Goal: Information Seeking & Learning: Find specific fact

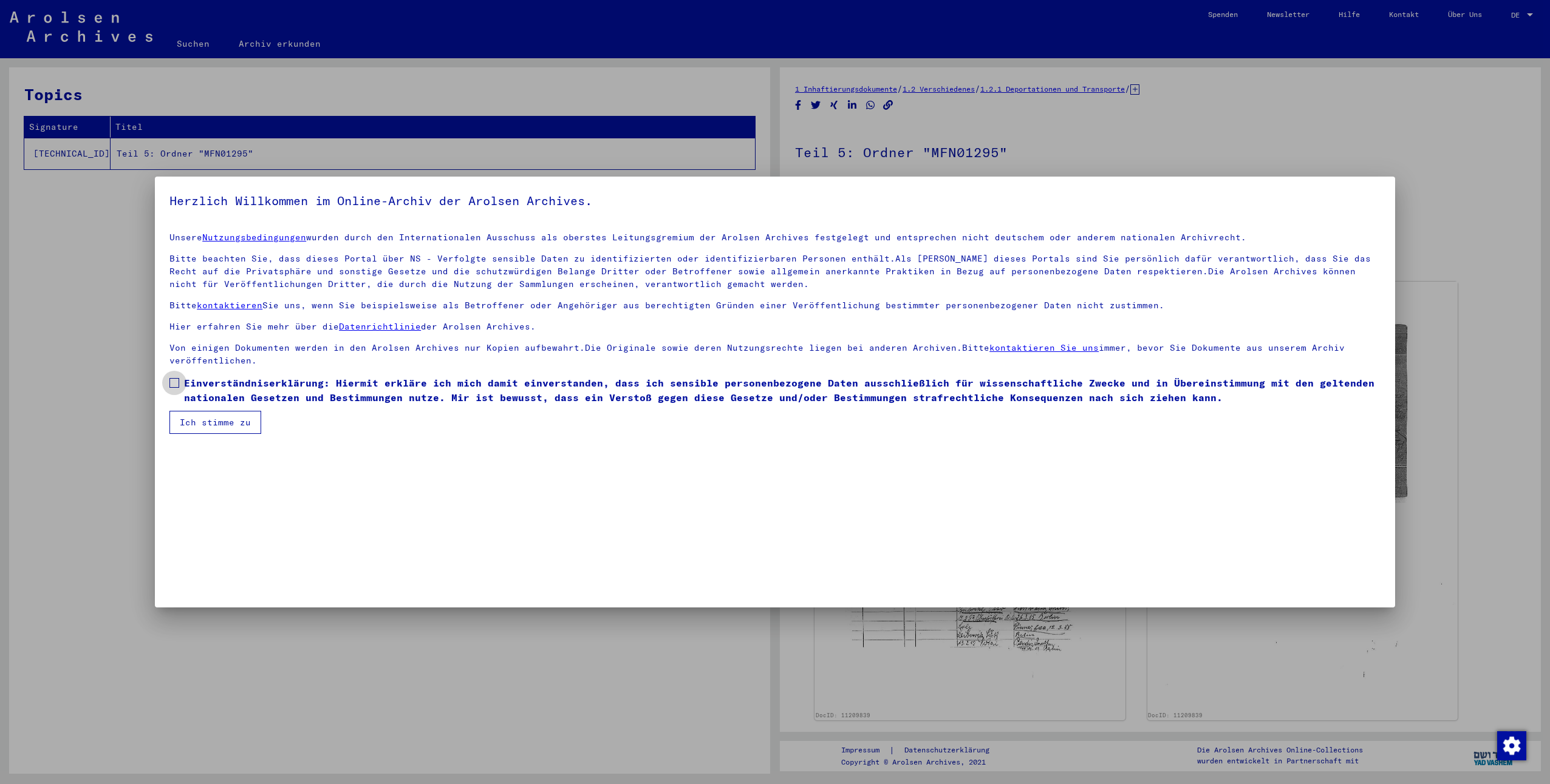
click at [181, 384] on label "Einverständniserklärung: Hiermit erkläre ich mich damit einverstanden, dass ich…" at bounding box center [775, 390] width 1211 height 29
click at [193, 423] on button "Ich stimme zu" at bounding box center [216, 423] width 91 height 23
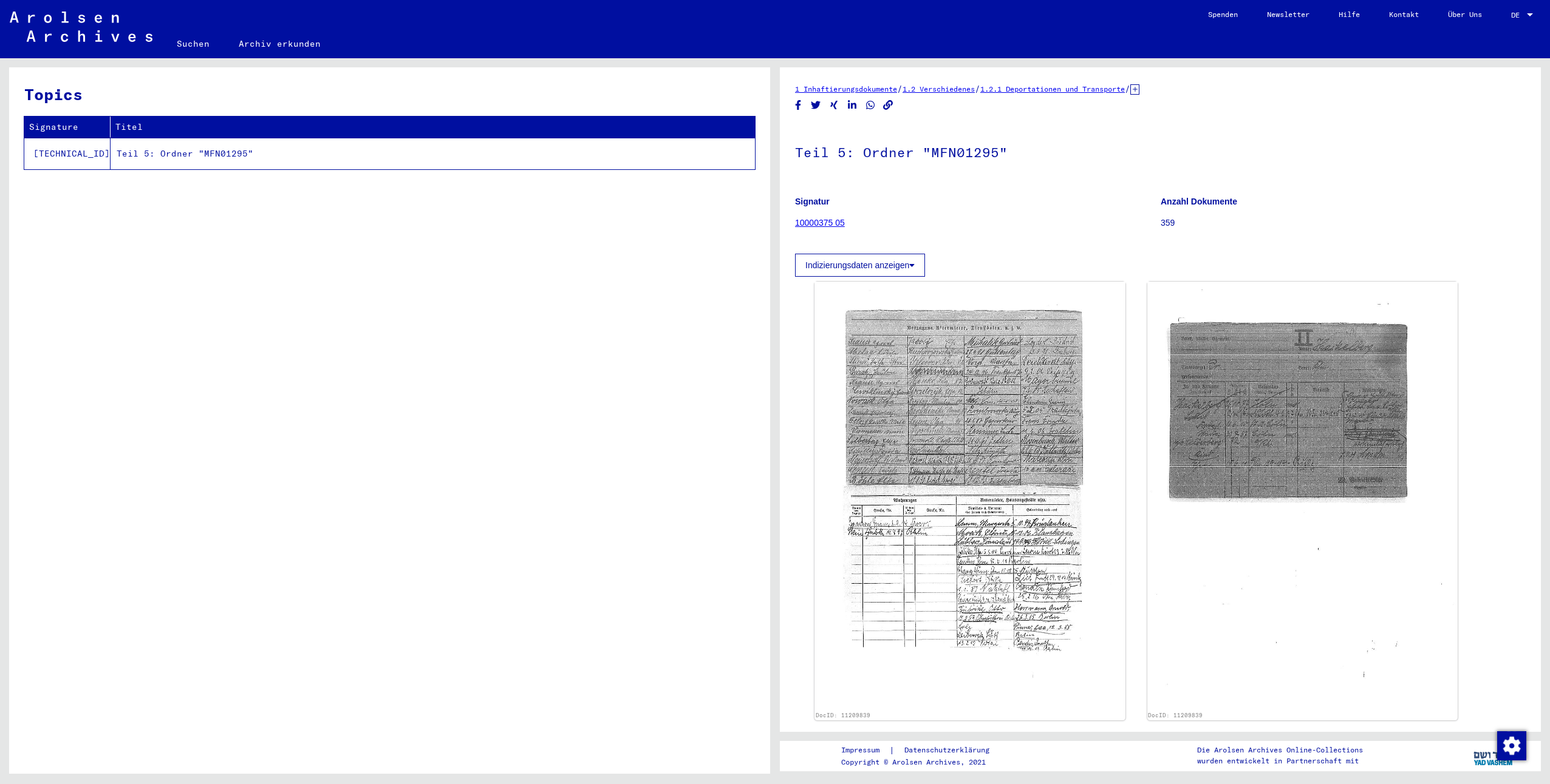
click at [846, 263] on button "Indizierungsdaten anzeigen" at bounding box center [860, 265] width 130 height 23
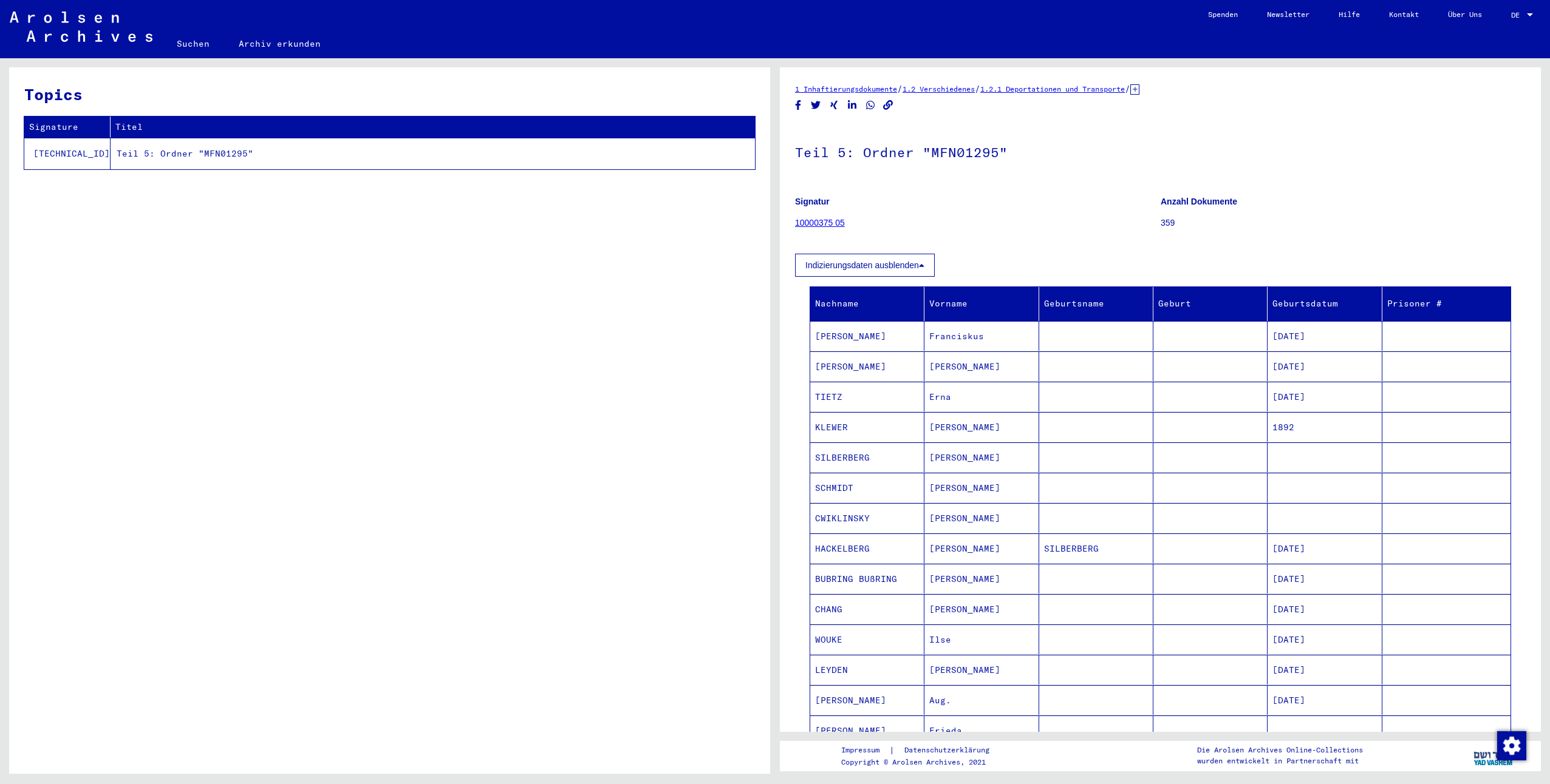
click at [1139, 88] on icon at bounding box center [1135, 89] width 9 height 10
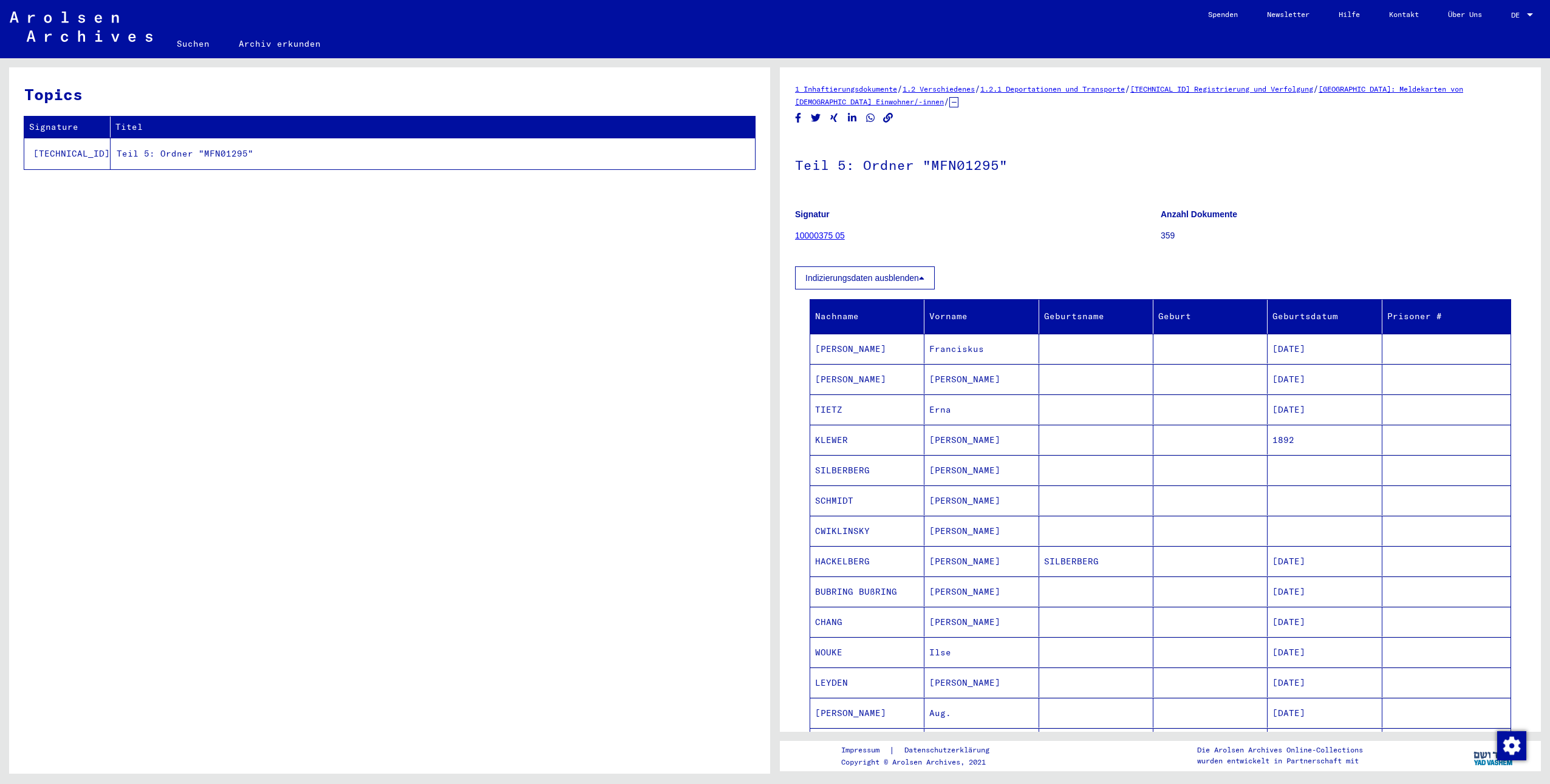
click at [1387, 90] on link "[GEOGRAPHIC_DATA]: Meldekarten von [DEMOGRAPHIC_DATA] Einwohner/-innen" at bounding box center [1129, 95] width 668 height 22
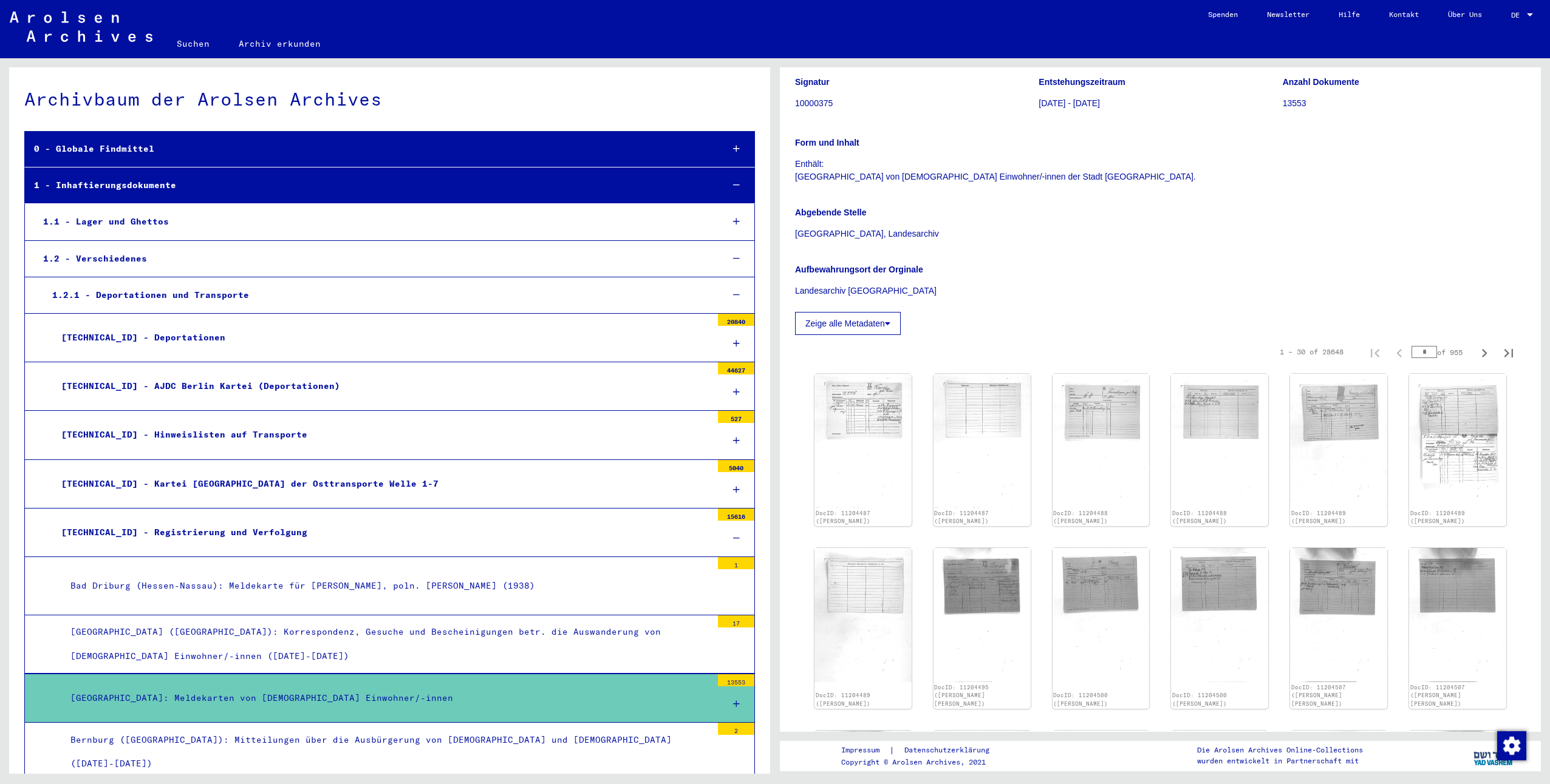
scroll to position [182, 0]
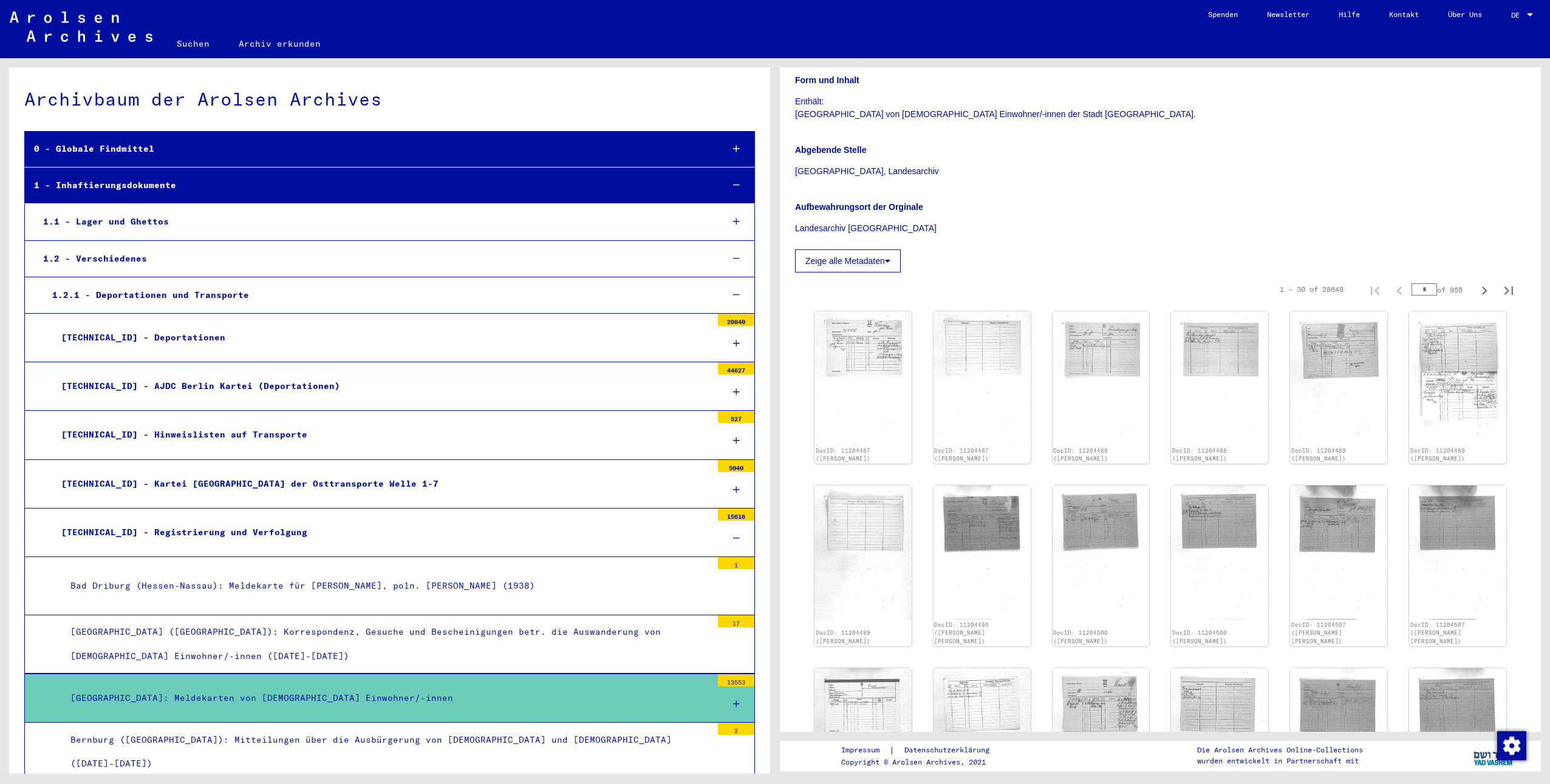
click at [878, 260] on button "Zeige alle Metadaten" at bounding box center [848, 261] width 106 height 23
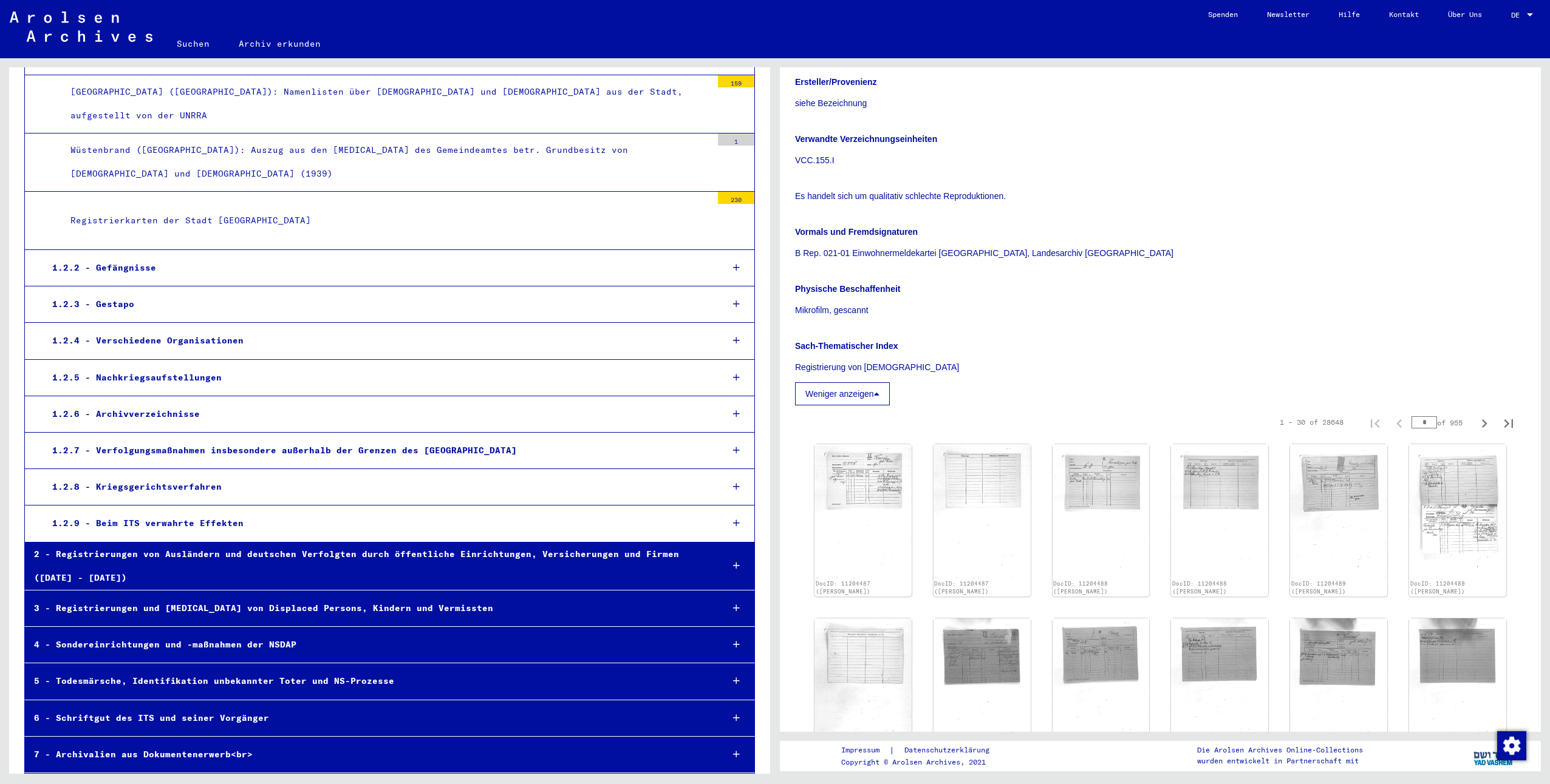
scroll to position [3901, 0]
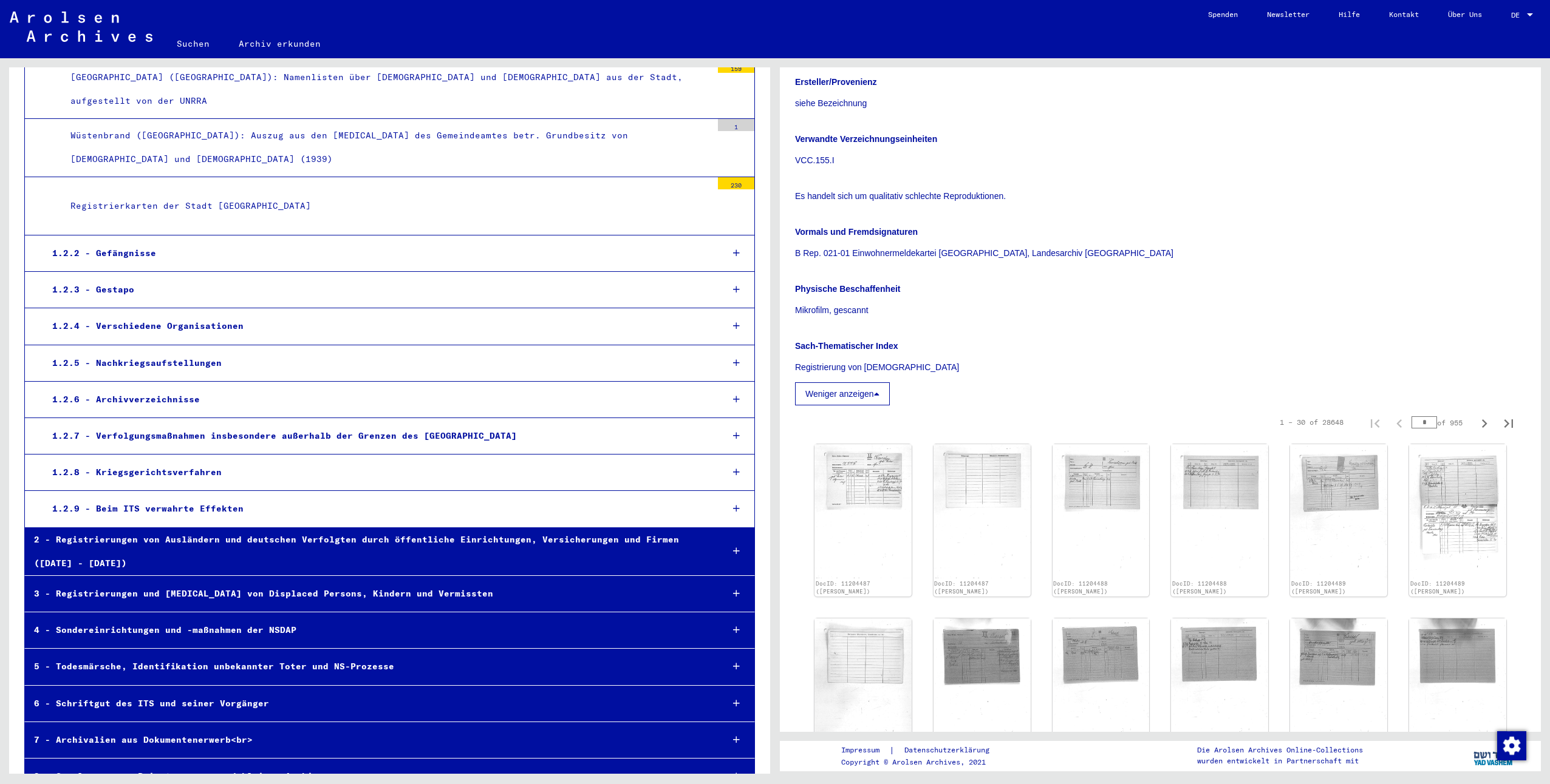
click at [226, 619] on div "4 - Sondereinrichtungen und -maßnahmen der NSDAP" at bounding box center [368, 630] width 687 height 24
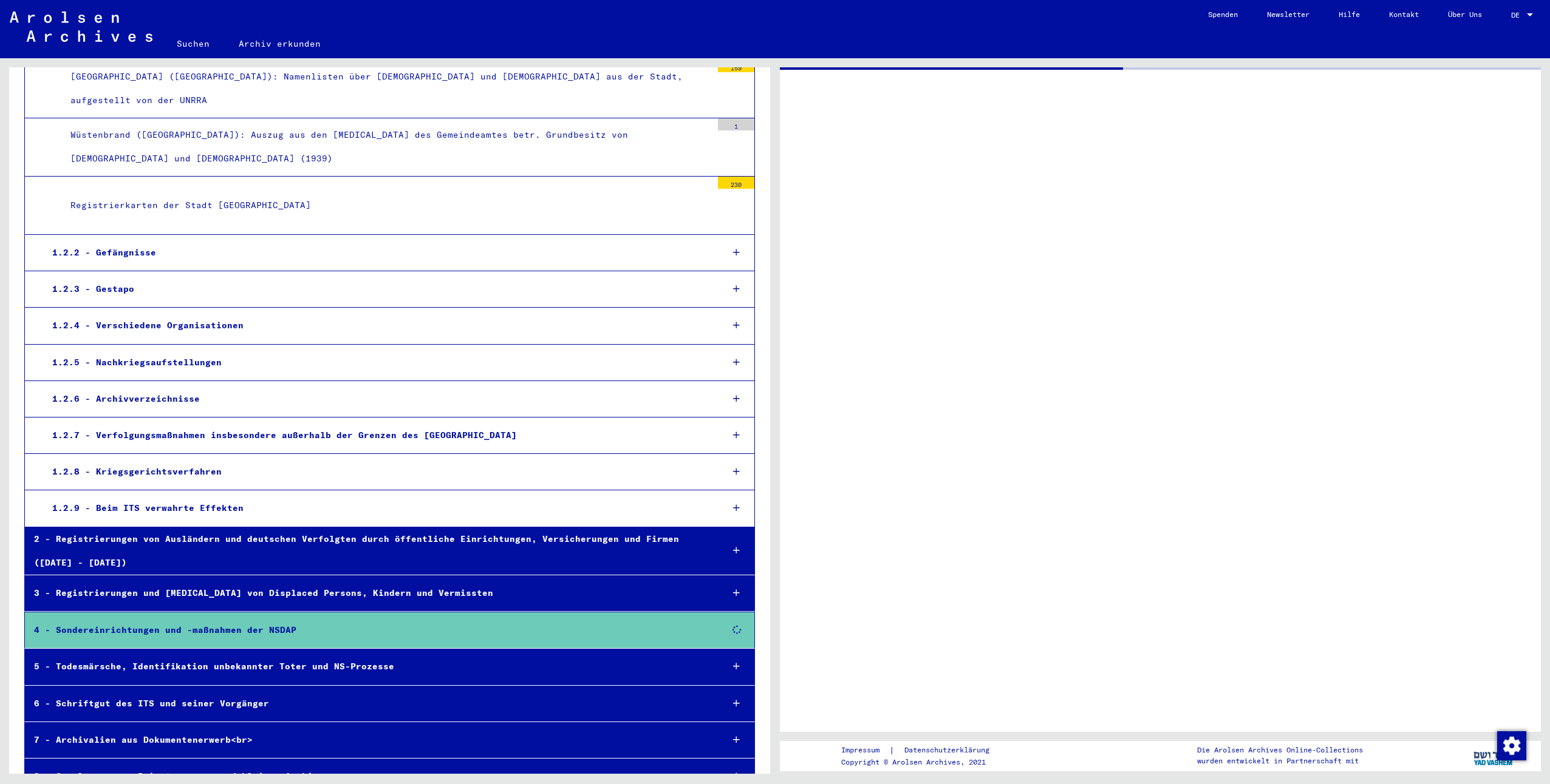
scroll to position [3901, 0]
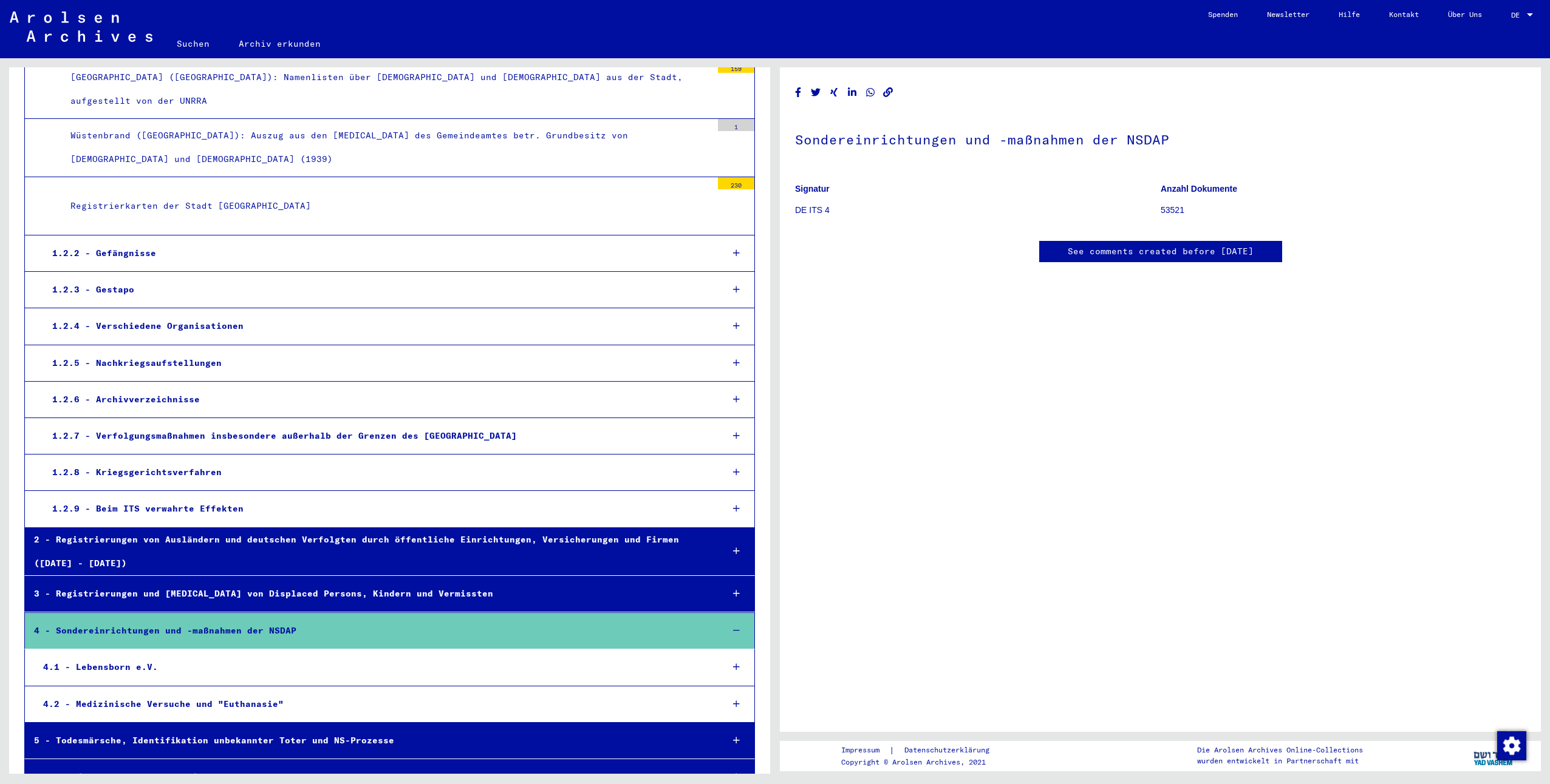
click at [225, 693] on div "4.2 - Medizinische Versuche und "Euthanasie"" at bounding box center [373, 704] width 678 height 24
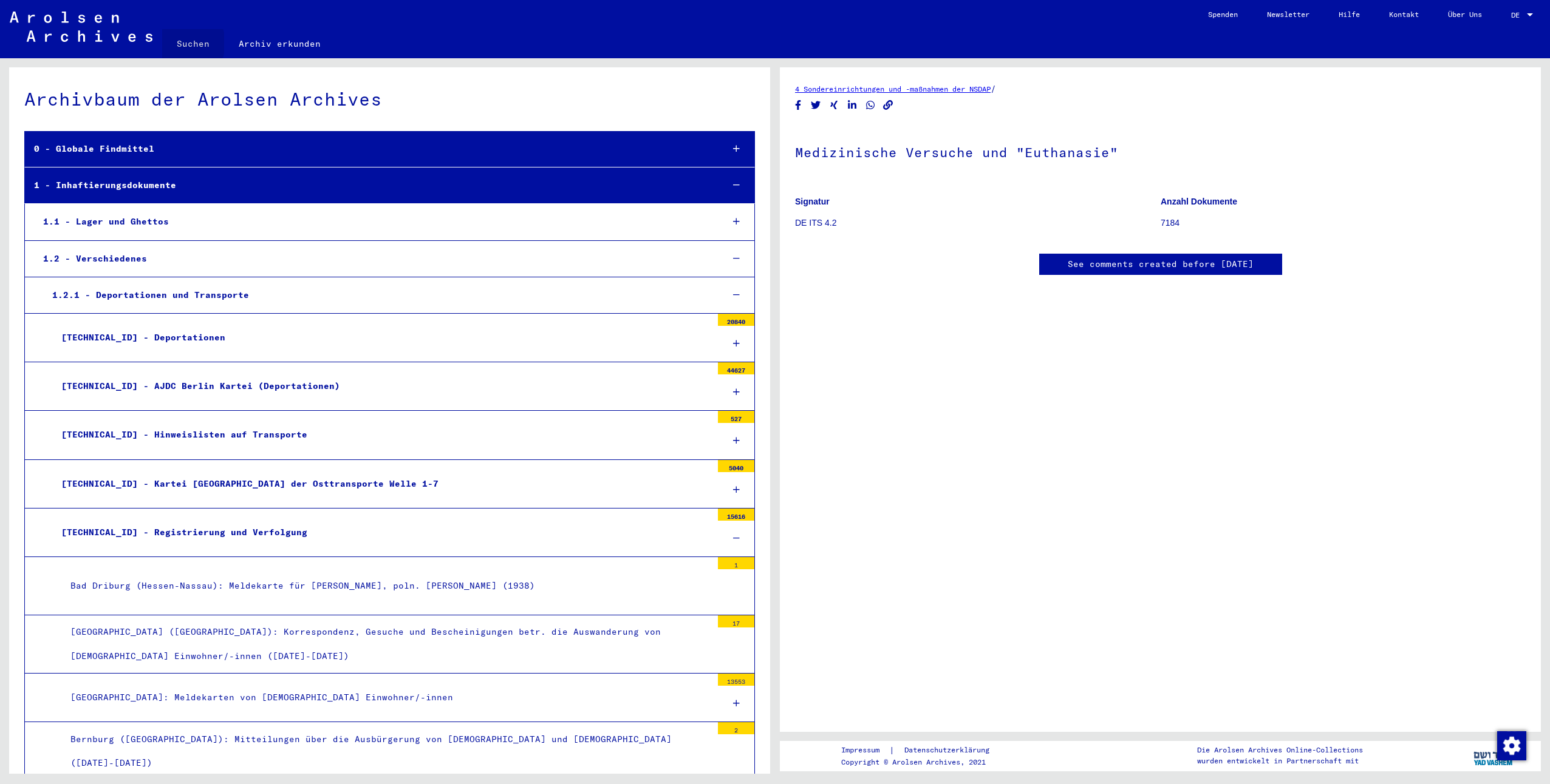
click at [180, 43] on link "Suchen" at bounding box center [192, 44] width 62 height 29
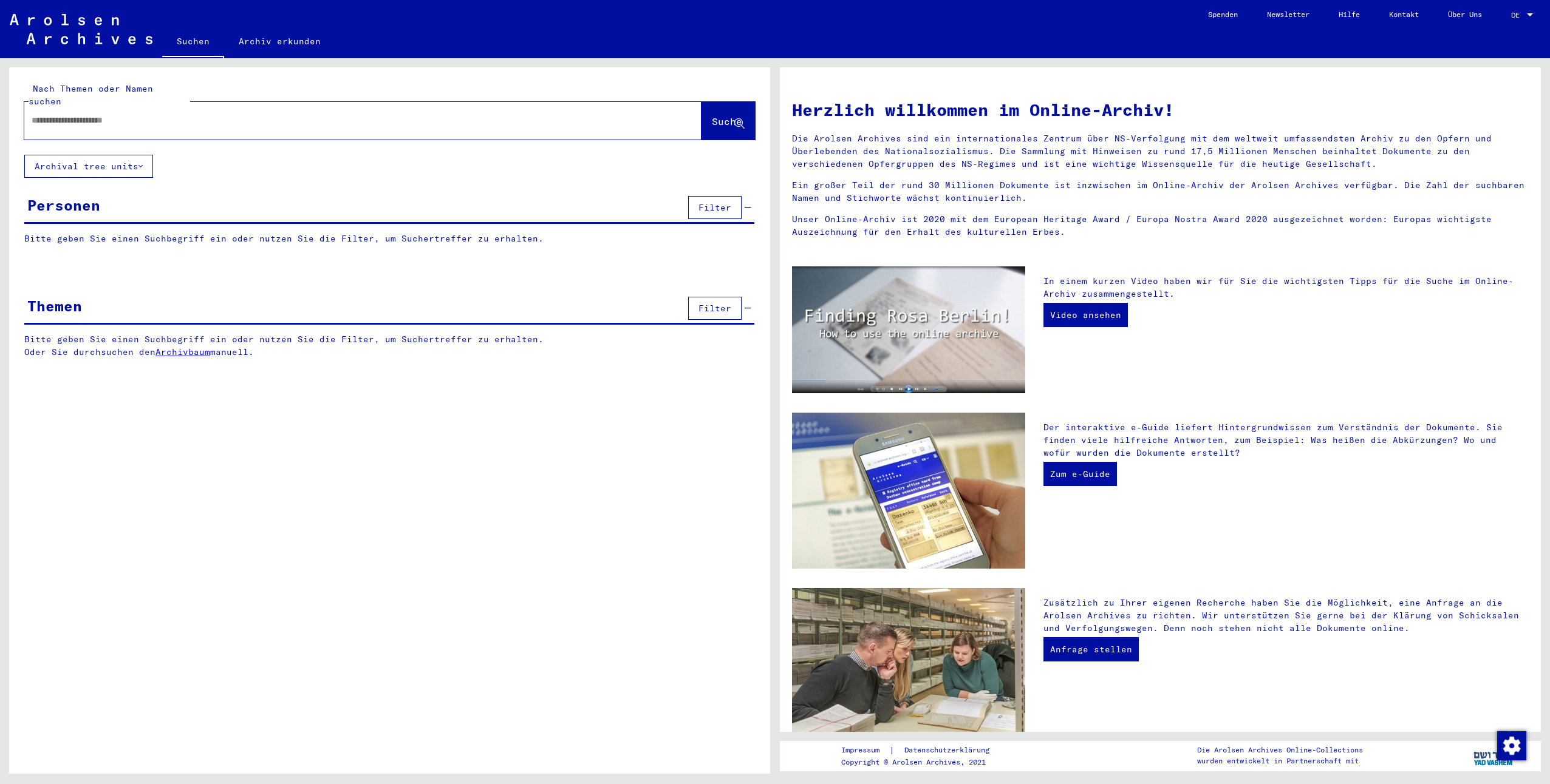
click at [93, 114] on input "text" at bounding box center [348, 120] width 633 height 13
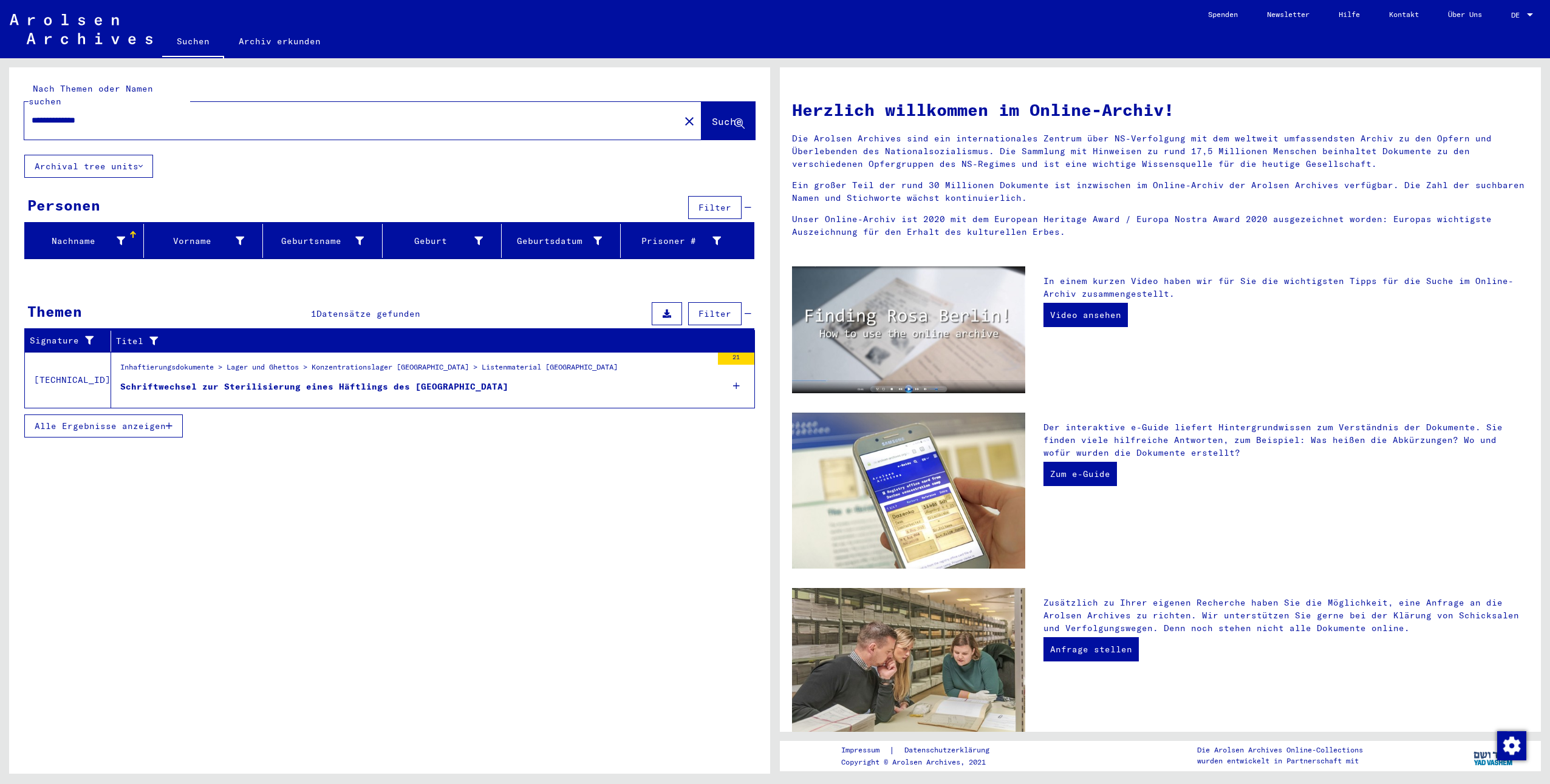
click at [735, 377] on icon at bounding box center [736, 386] width 7 height 43
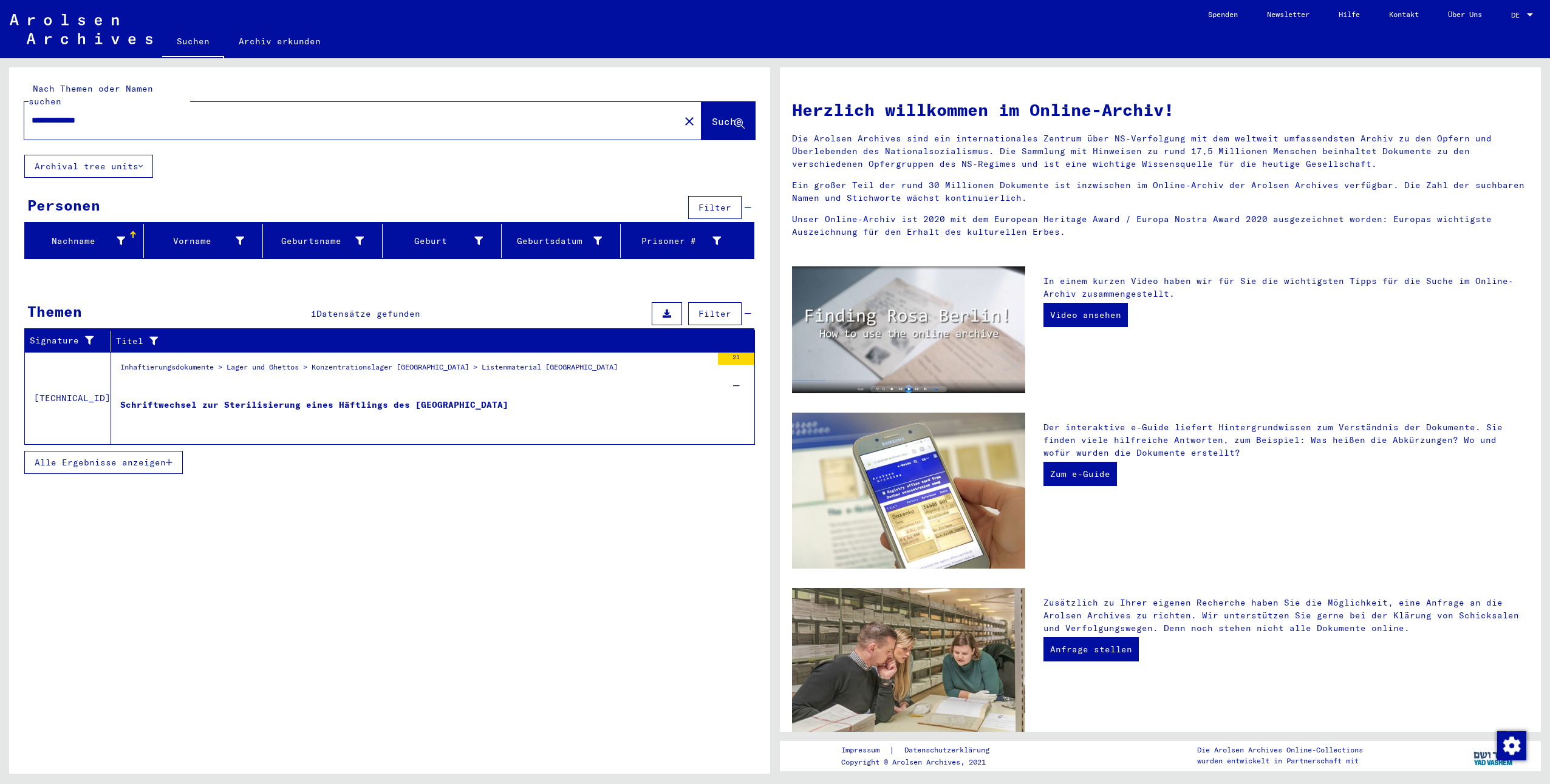
click at [32, 107] on div "**********" at bounding box center [344, 120] width 641 height 28
click at [33, 114] on input "**********" at bounding box center [348, 120] width 633 height 13
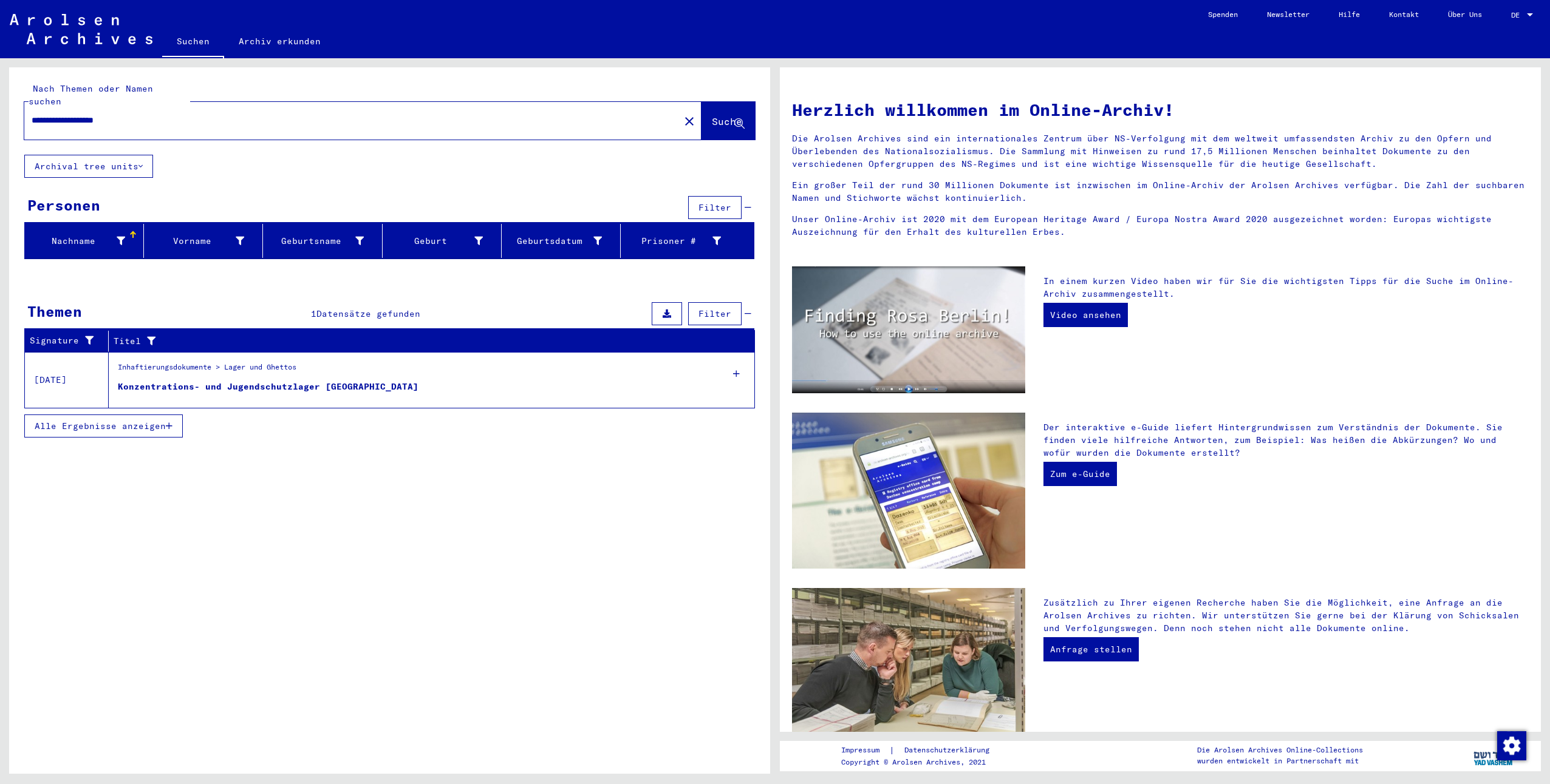
click at [192, 381] on div "Konzentrations- und Jugendschutzlager Moringen Concentration [GEOGRAPHIC_DATA]" at bounding box center [268, 400] width 300 height 38
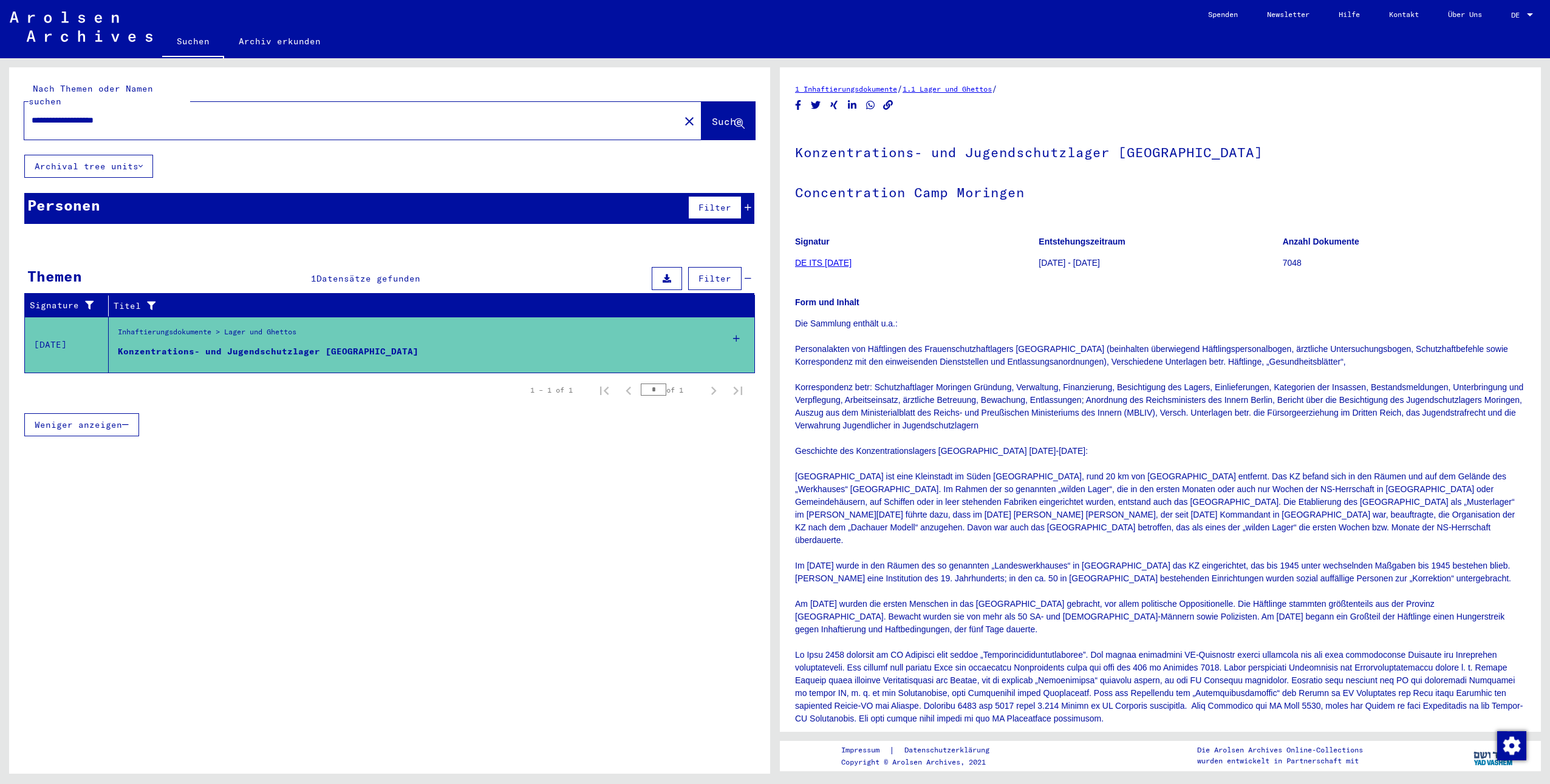
drag, startPoint x: 147, startPoint y: 112, endPoint x: -184, endPoint y: 67, distance: 334.0
click at [0, 67] on html "**********" at bounding box center [775, 392] width 1550 height 784
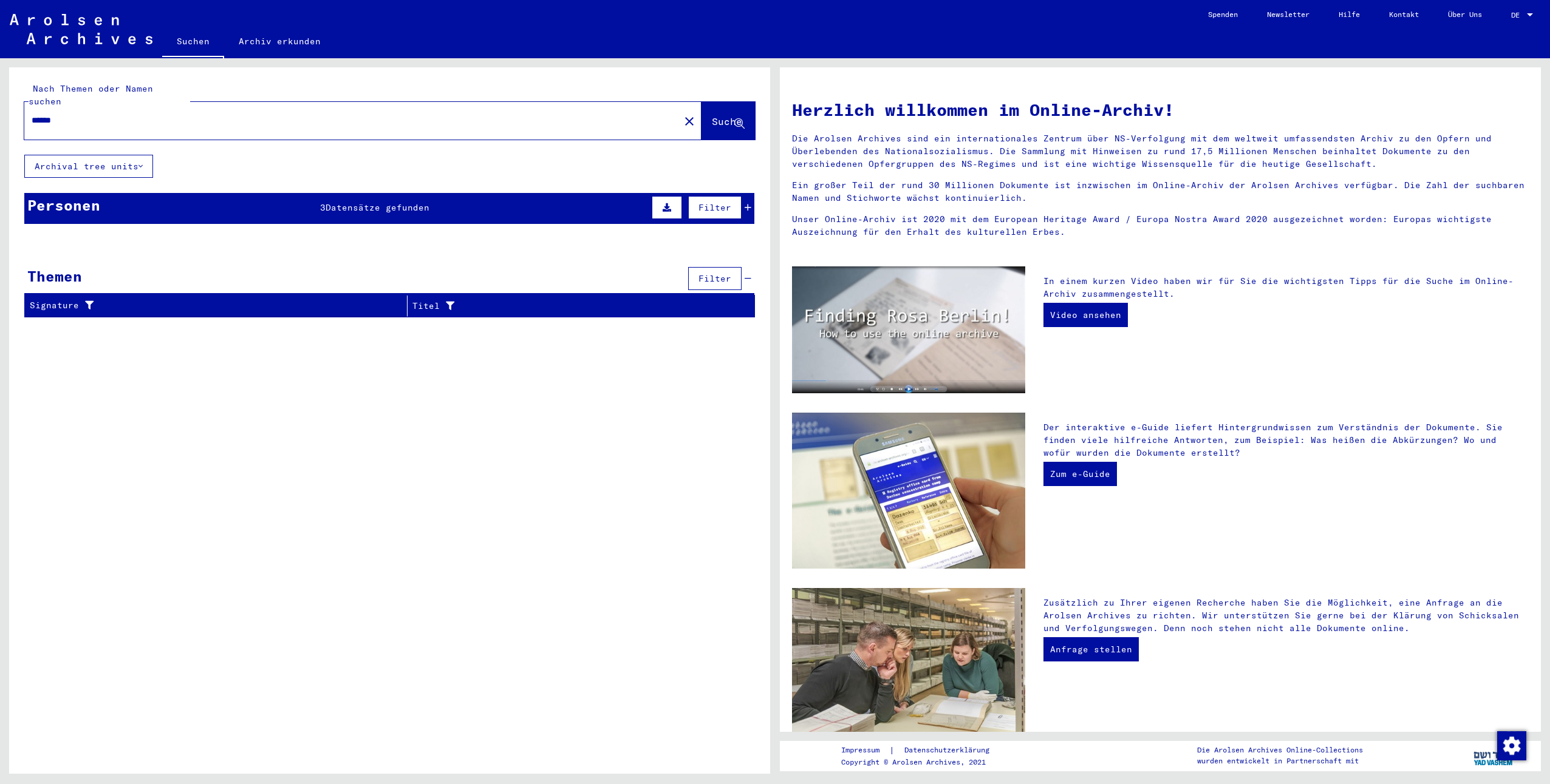
click at [356, 202] on span "Datensätze gefunden" at bounding box center [377, 207] width 104 height 11
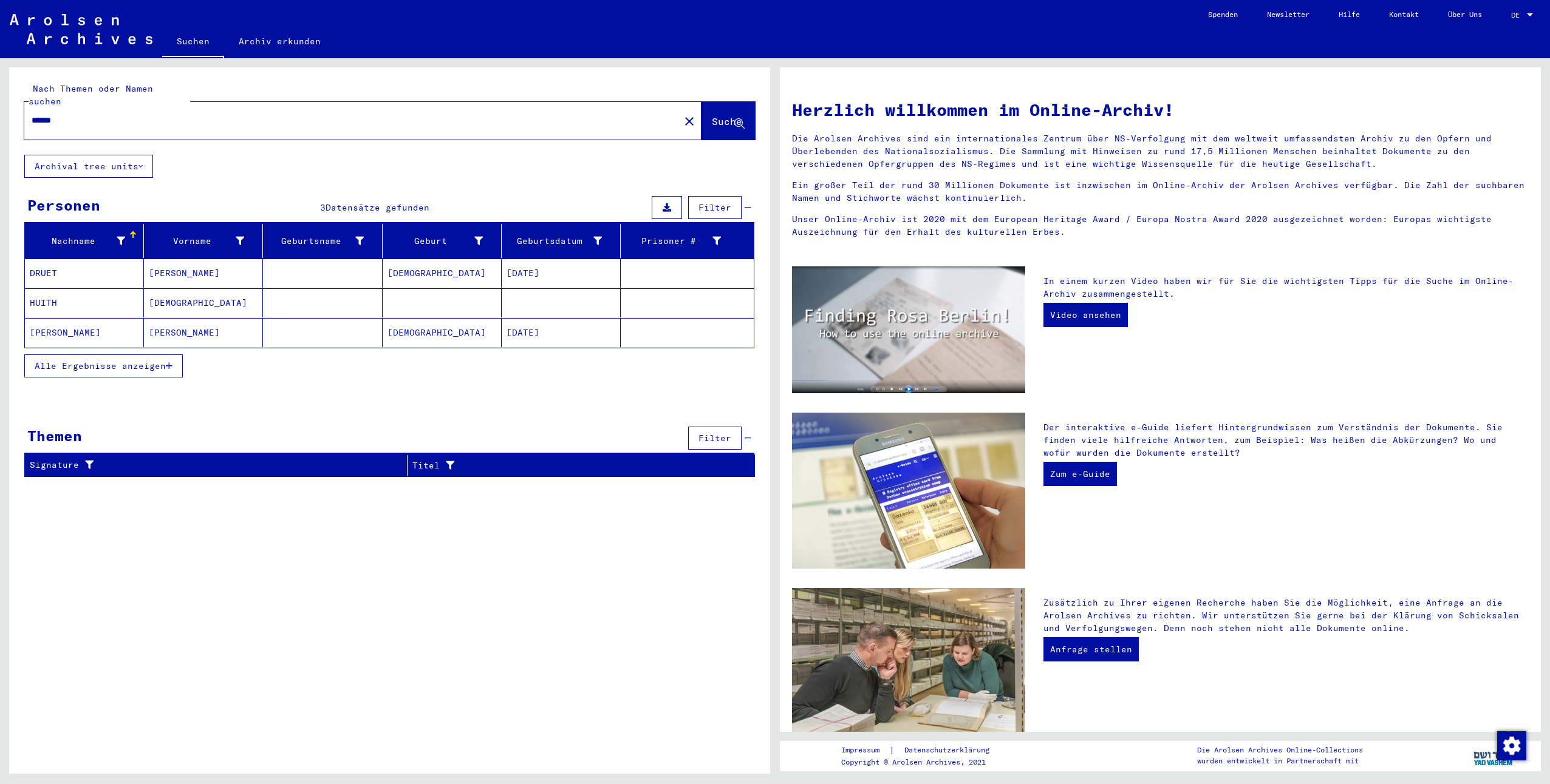
click at [59, 360] on span "Alle Ergebnisse anzeigen" at bounding box center [100, 366] width 131 height 11
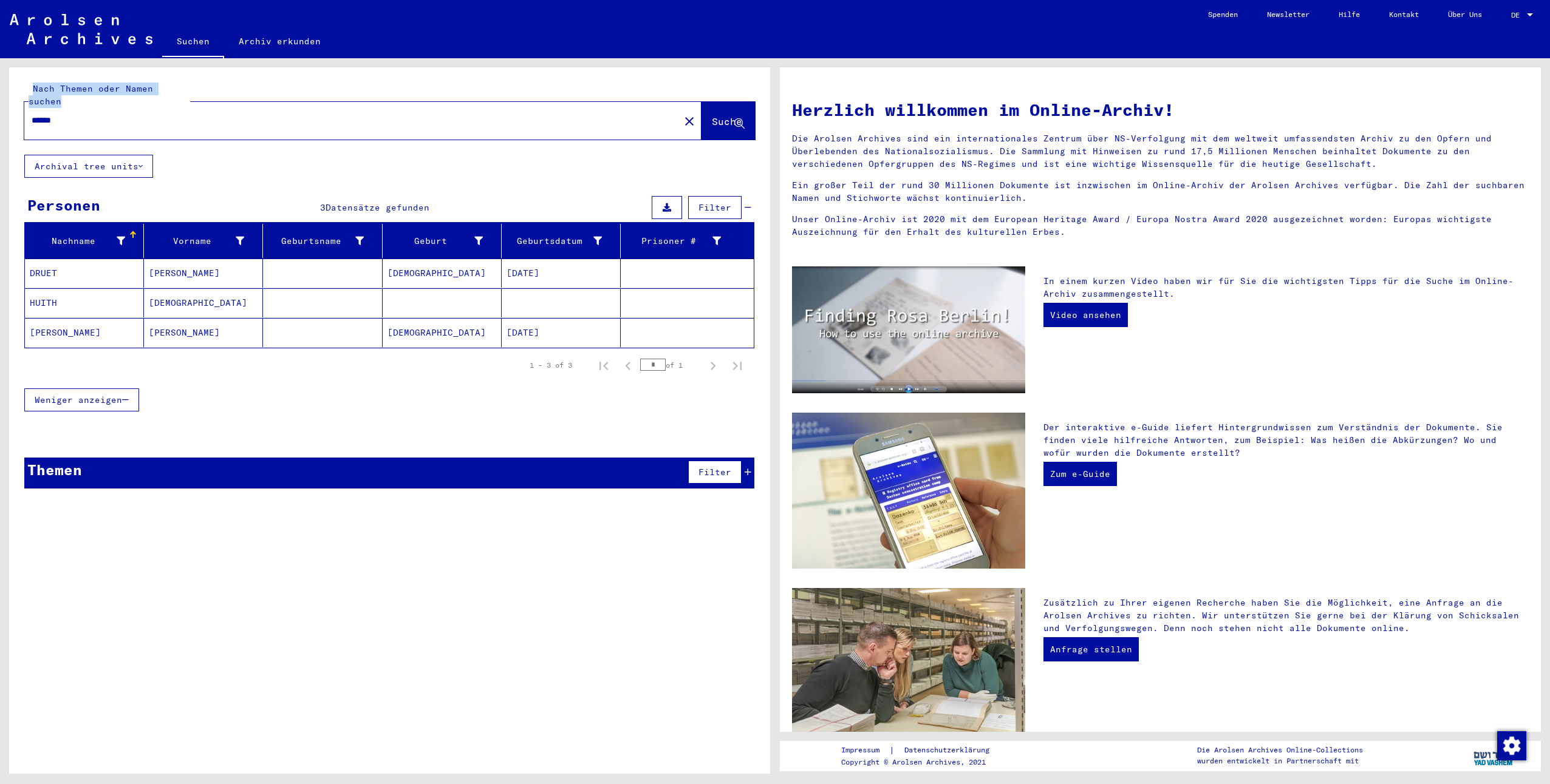
drag, startPoint x: -127, startPoint y: 94, endPoint x: -161, endPoint y: 94, distance: 34.0
click at [0, 94] on html "Suchen Archiv erkunden Spenden Newsletter Hilfe Kontakt Über Uns Suchen Archiv …" at bounding box center [775, 392] width 1550 height 784
drag, startPoint x: 102, startPoint y: 108, endPoint x: -54, endPoint y: 108, distance: 156.0
click at [0, 108] on html "Suchen Archiv erkunden Spenden Newsletter Hilfe Kontakt Über Uns Suchen Archiv …" at bounding box center [775, 392] width 1550 height 784
type input "********"
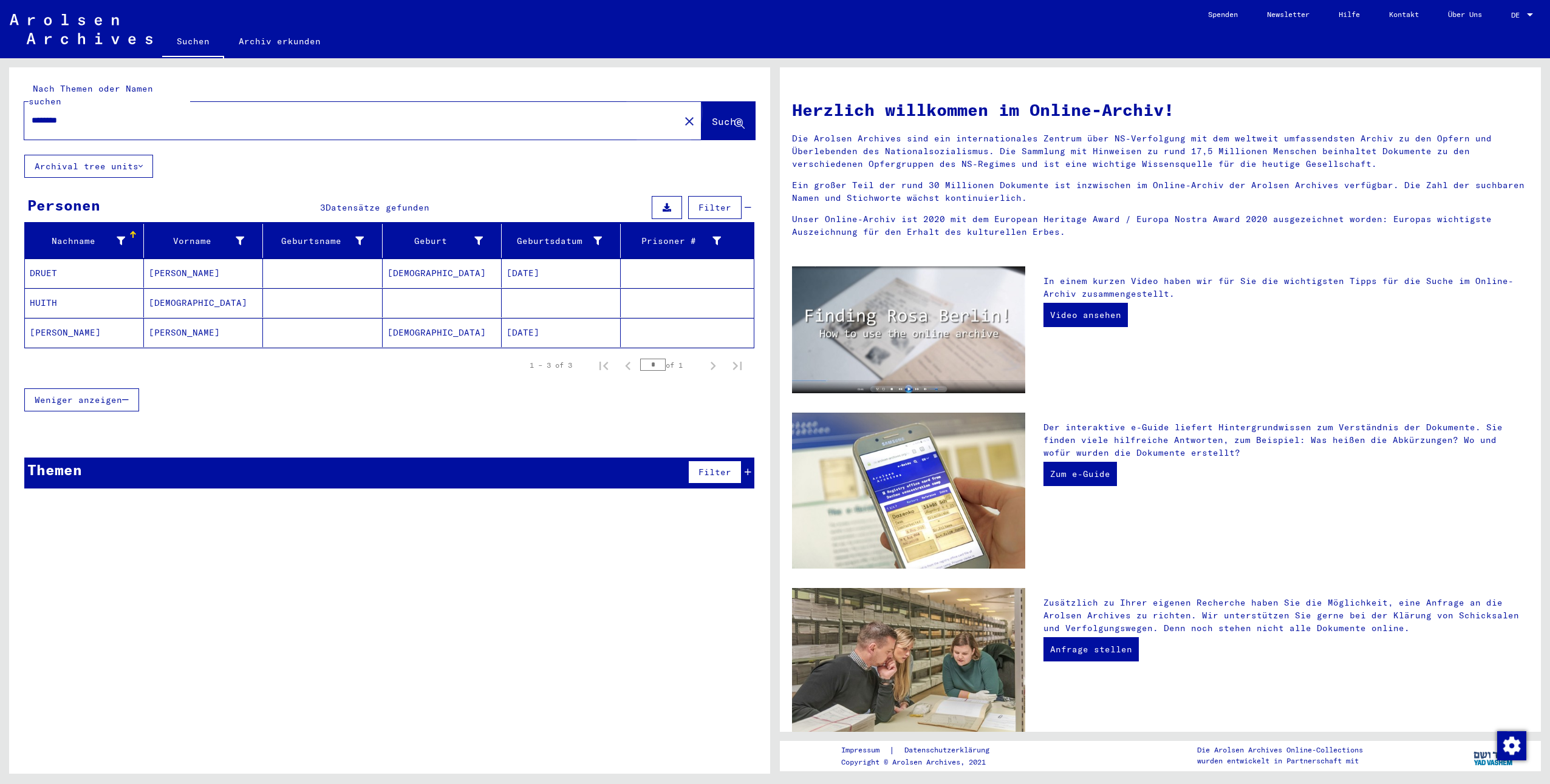
click at [712, 115] on span "Suche" at bounding box center [727, 121] width 30 height 12
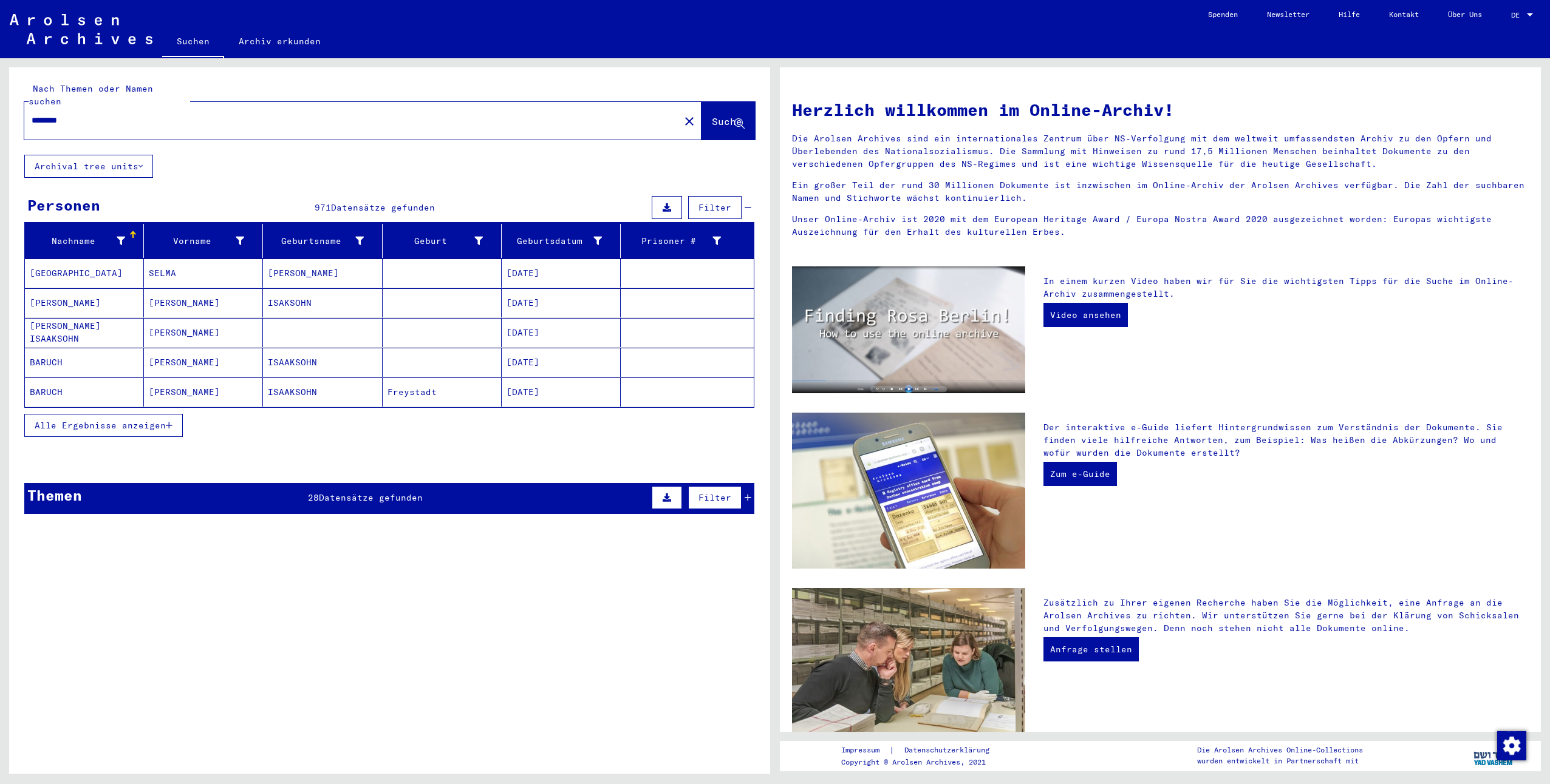
click at [702, 202] on span "Filter" at bounding box center [715, 207] width 33 height 11
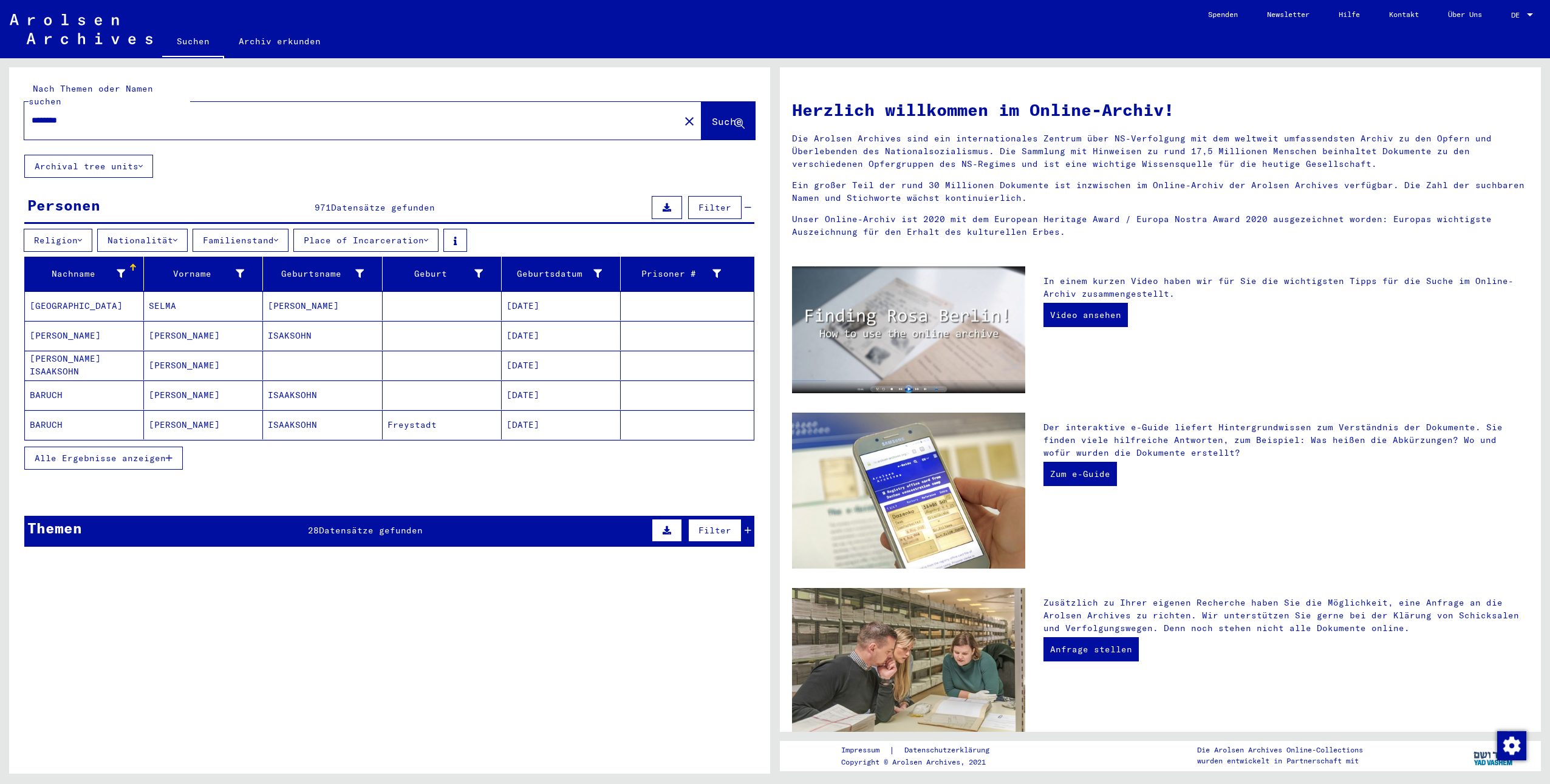
click at [438, 234] on button "Place of Incarceration" at bounding box center [366, 241] width 145 height 23
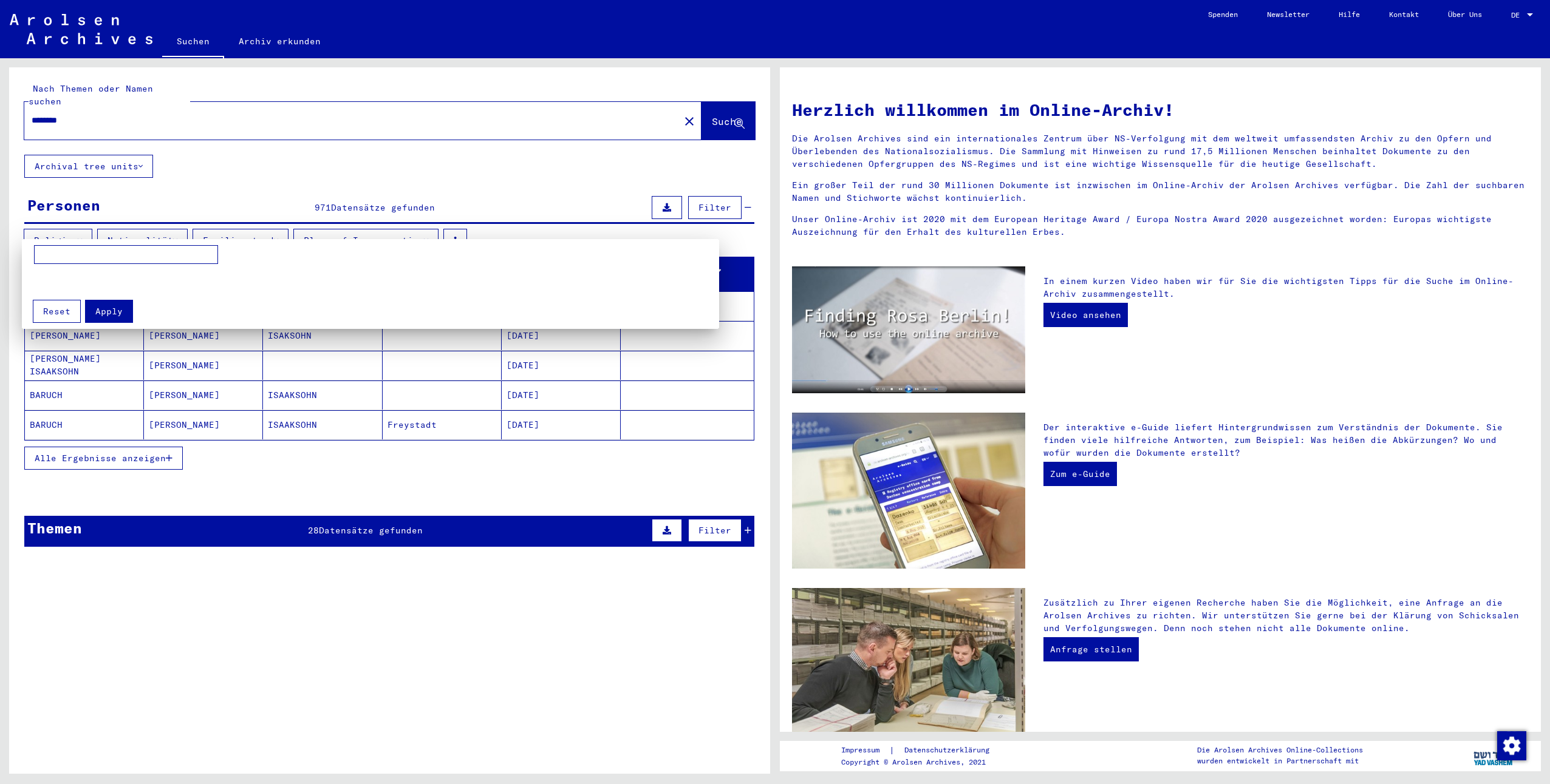
click at [438, 229] on div at bounding box center [775, 392] width 1550 height 784
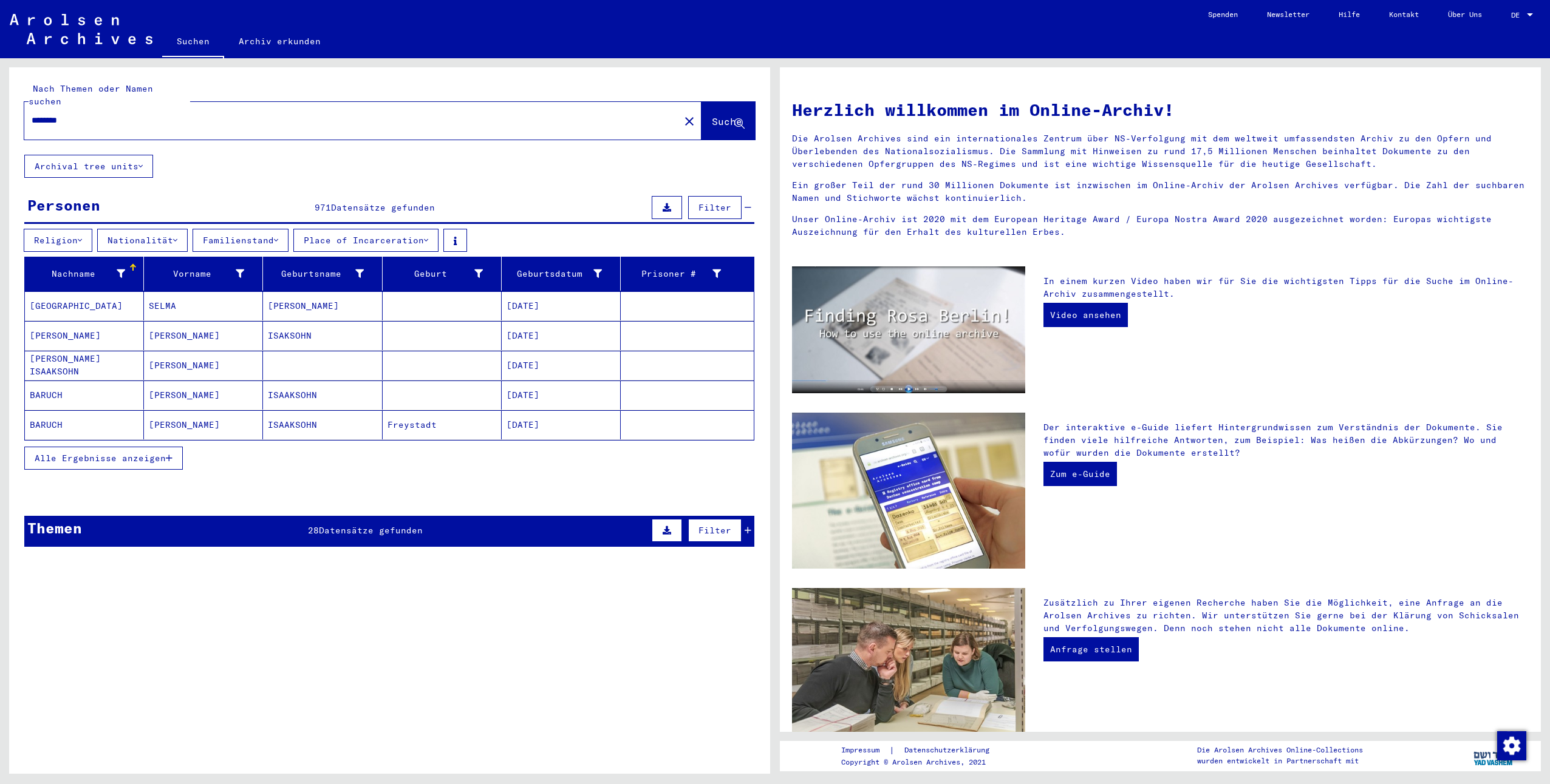
click at [72, 229] on button "Religion" at bounding box center [58, 241] width 69 height 23
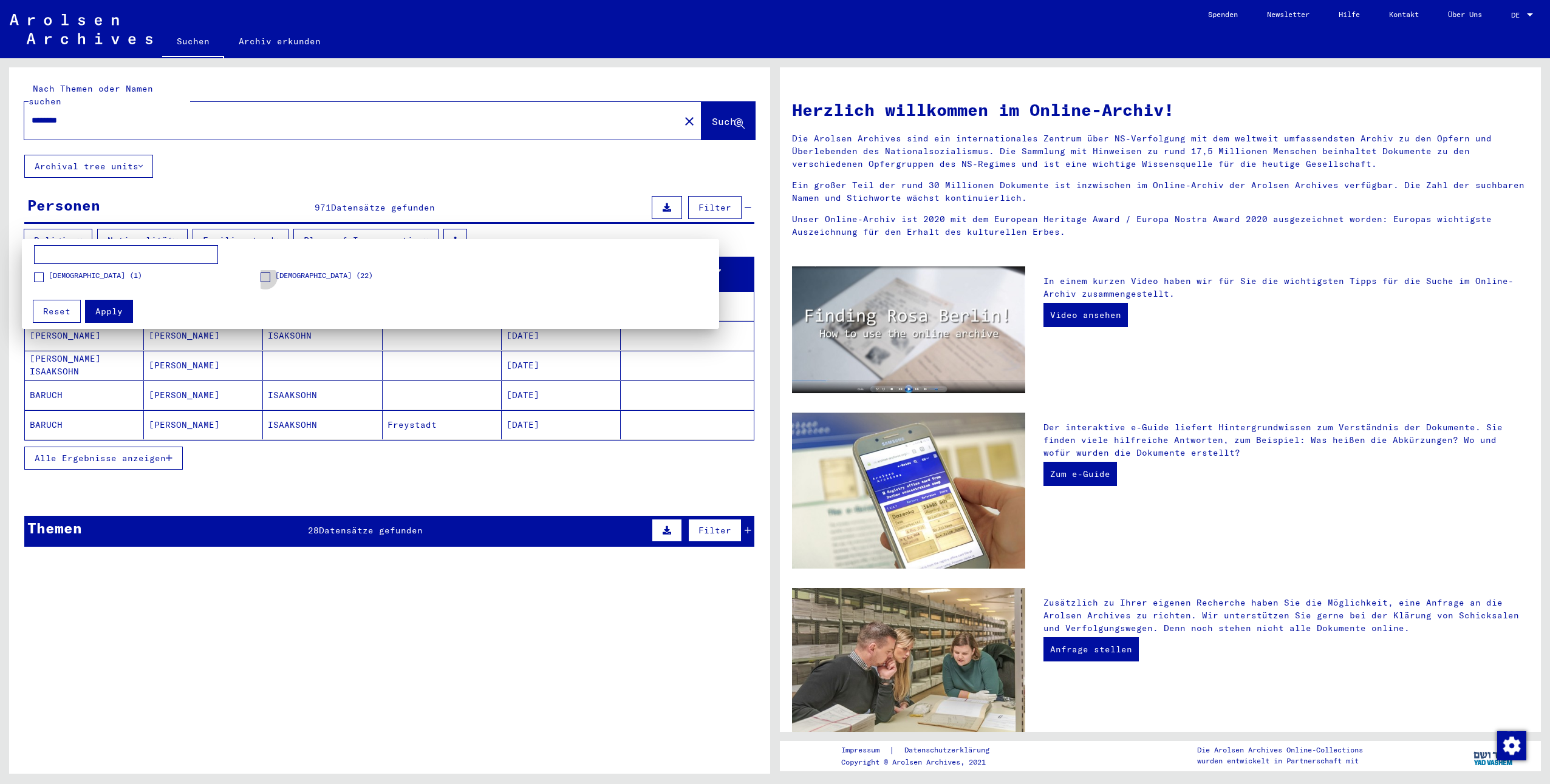
click at [300, 273] on span "[DEMOGRAPHIC_DATA] (22)" at bounding box center [324, 275] width 98 height 11
click at [99, 315] on span "Apply" at bounding box center [109, 311] width 28 height 11
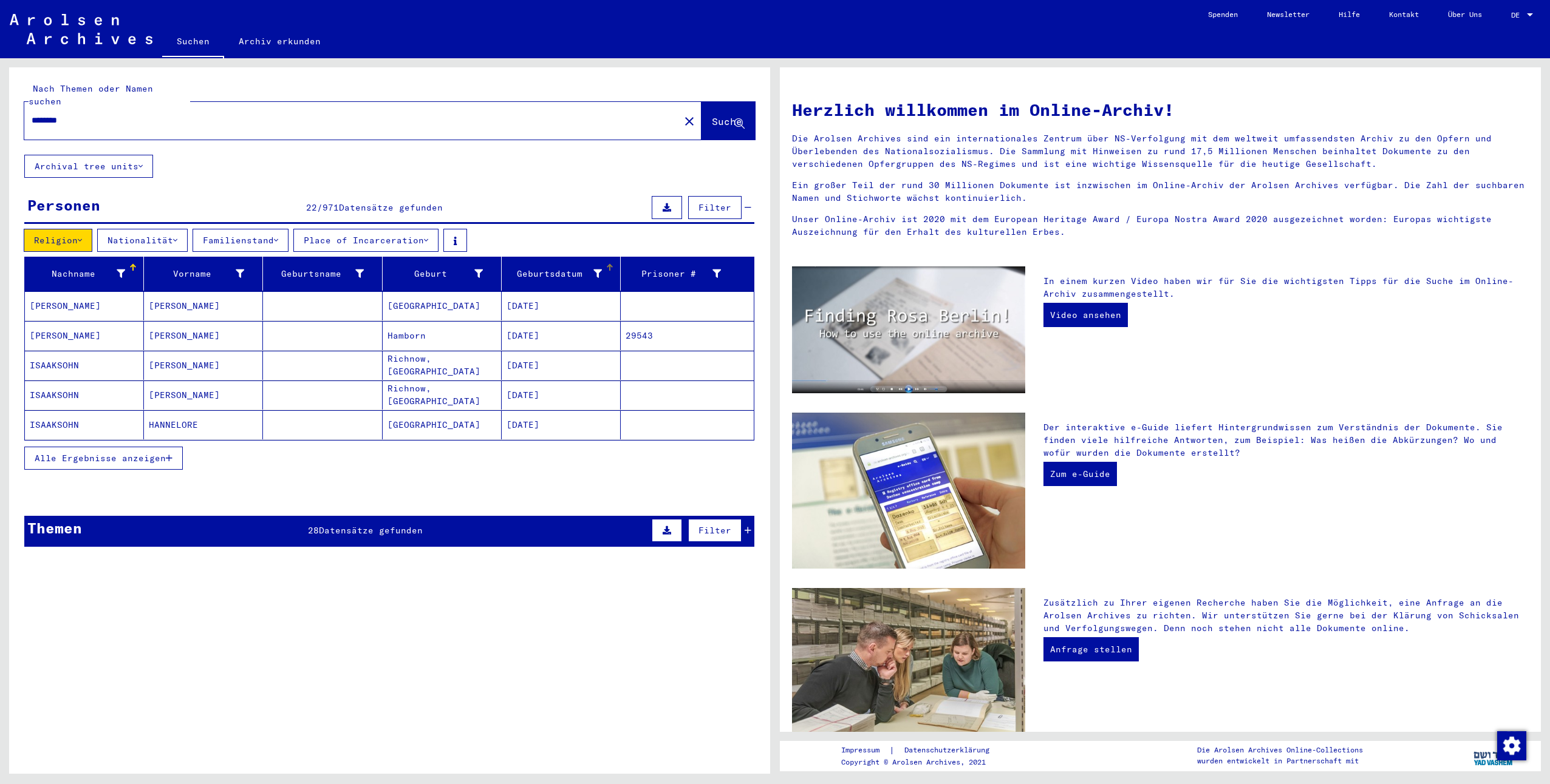
click at [596, 268] on div "Geburtsdatum" at bounding box center [556, 274] width 99 height 13
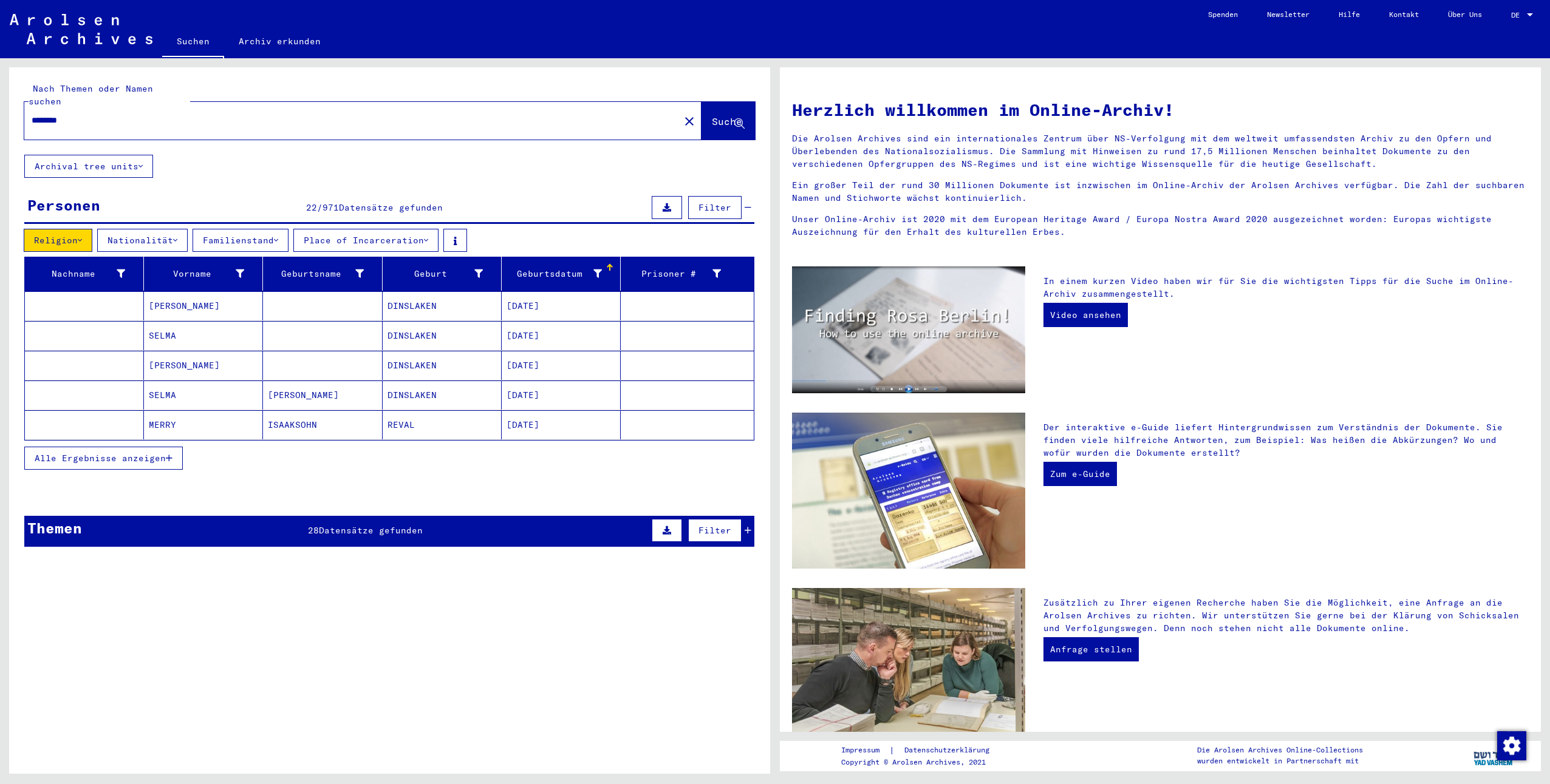
click at [127, 453] on span "Alle Ergebnisse anzeigen" at bounding box center [100, 458] width 131 height 11
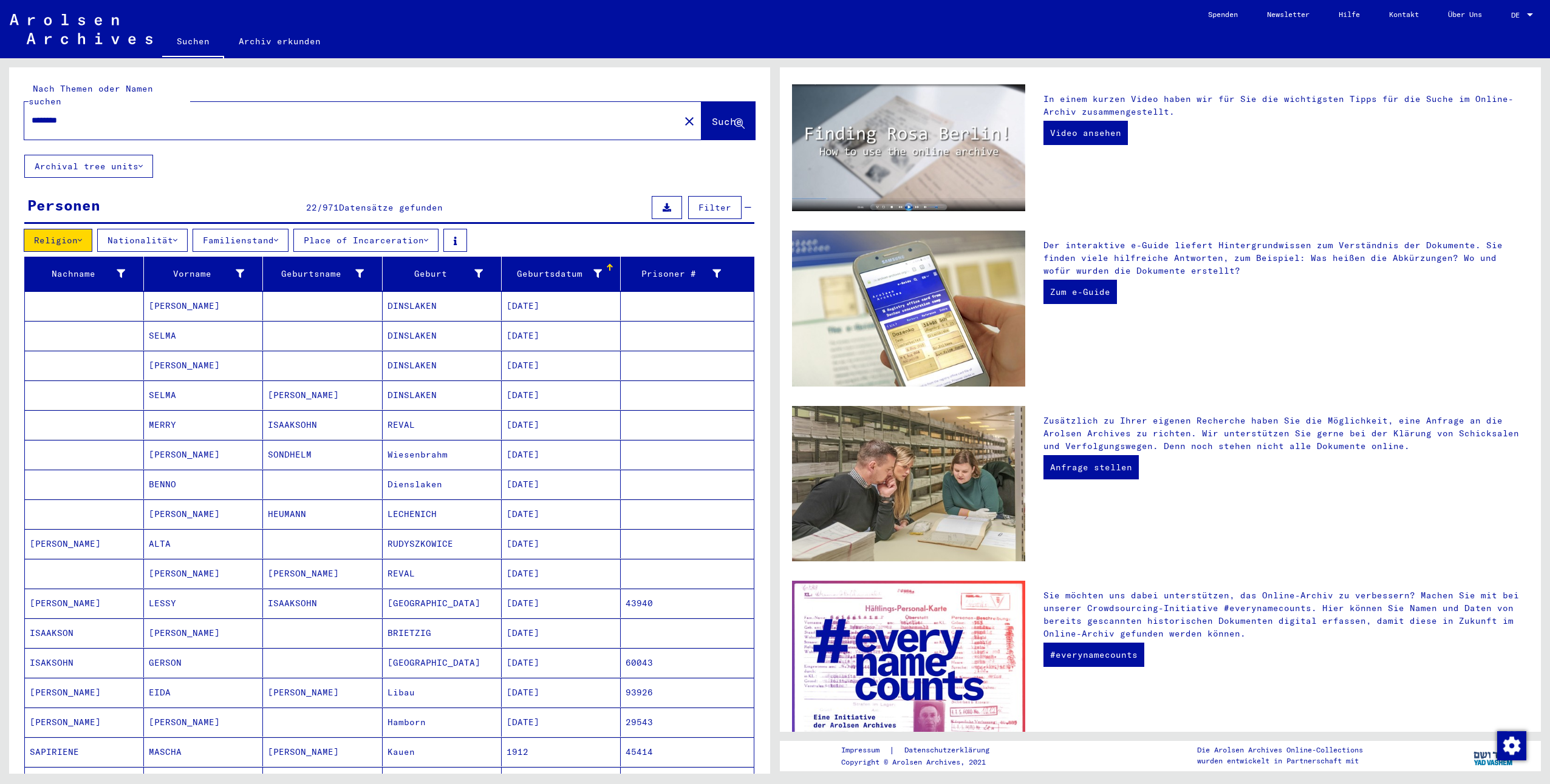
click at [80, 229] on button "Religion" at bounding box center [58, 241] width 69 height 23
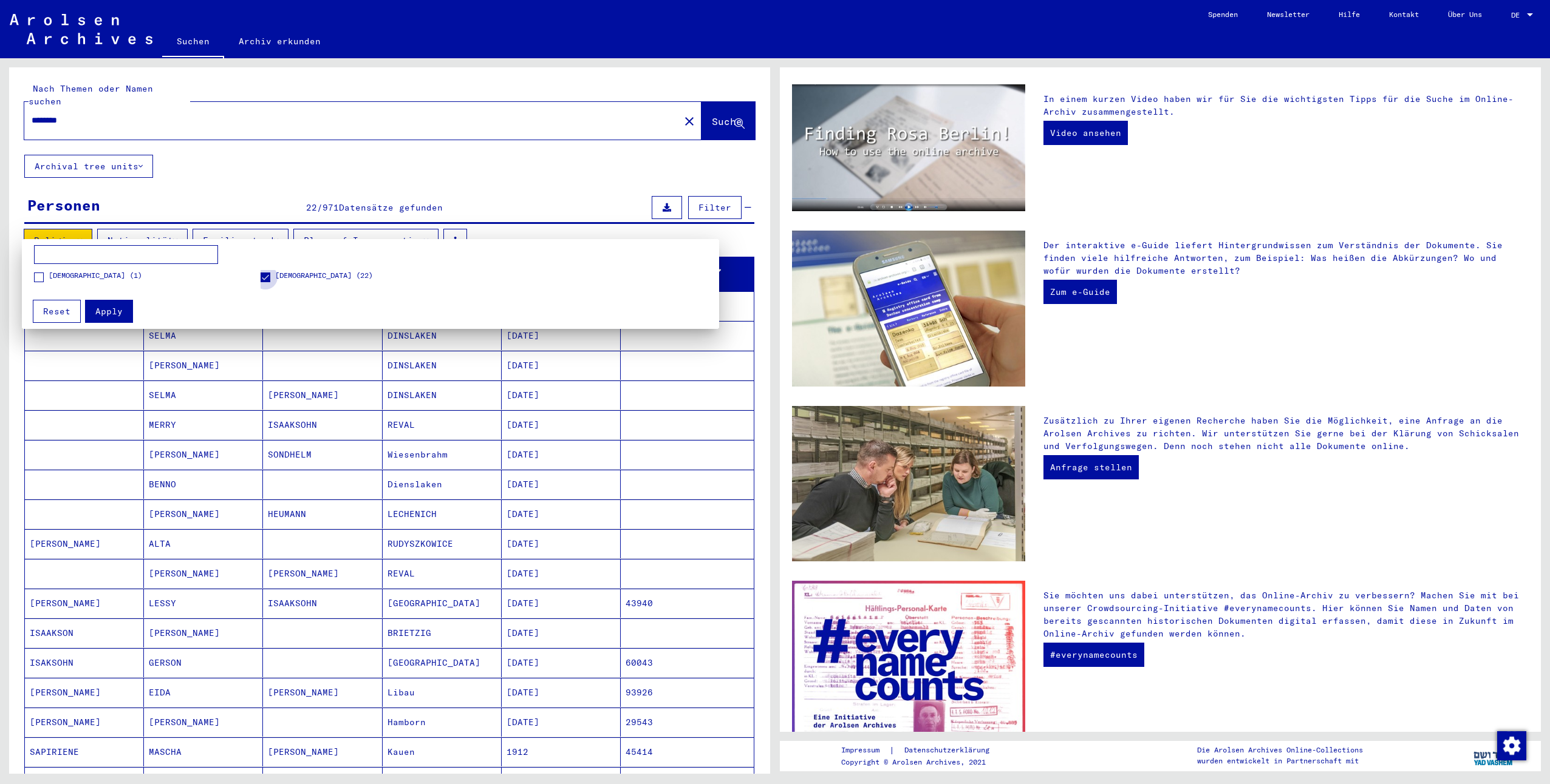
click at [276, 275] on span "[DEMOGRAPHIC_DATA] (22)" at bounding box center [324, 275] width 98 height 11
click at [75, 314] on button "Reset" at bounding box center [57, 311] width 48 height 23
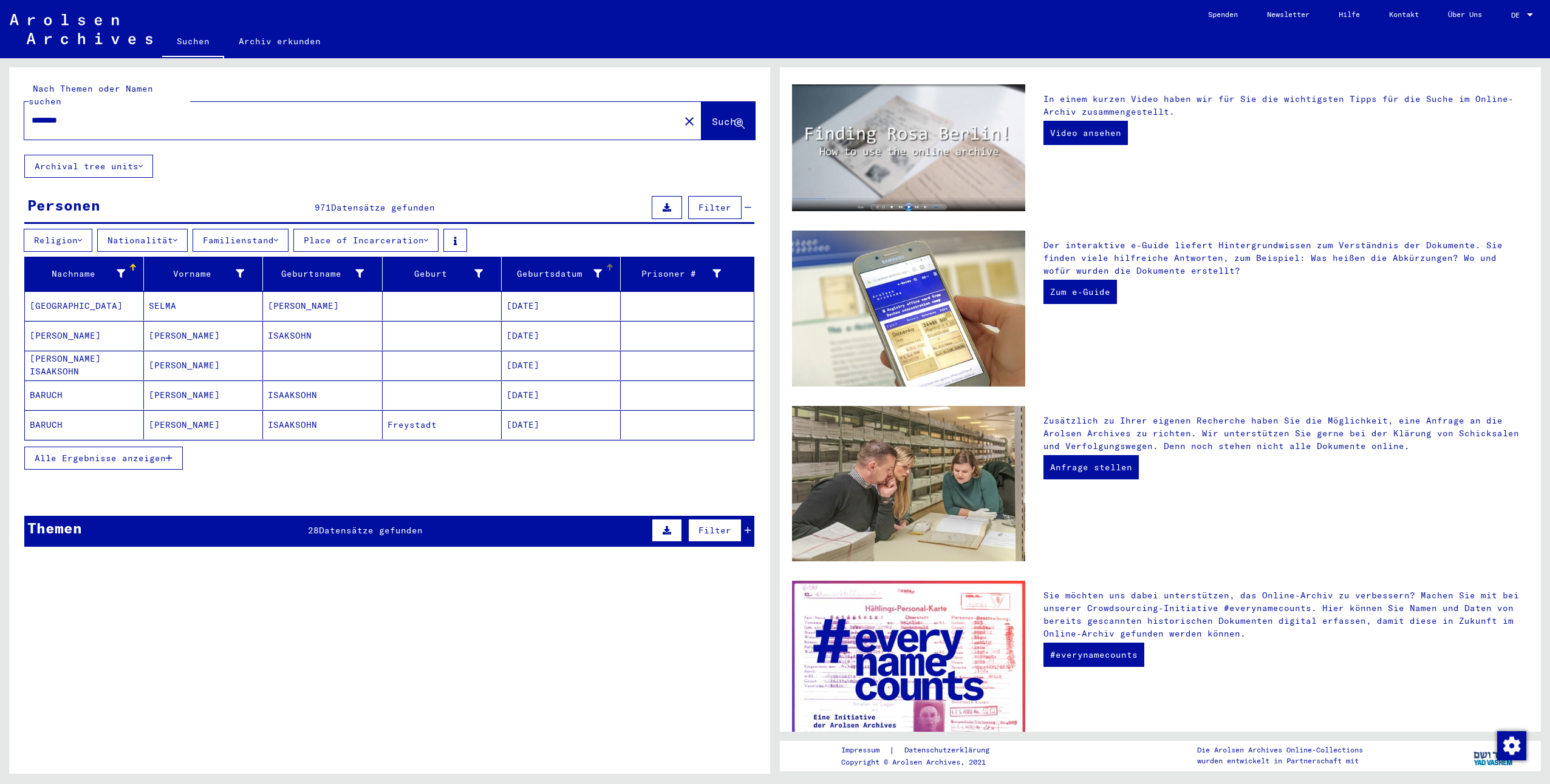
click at [557, 268] on div "Geburtsdatum" at bounding box center [554, 274] width 95 height 13
click at [448, 268] on div "Geburt‏" at bounding box center [435, 274] width 95 height 13
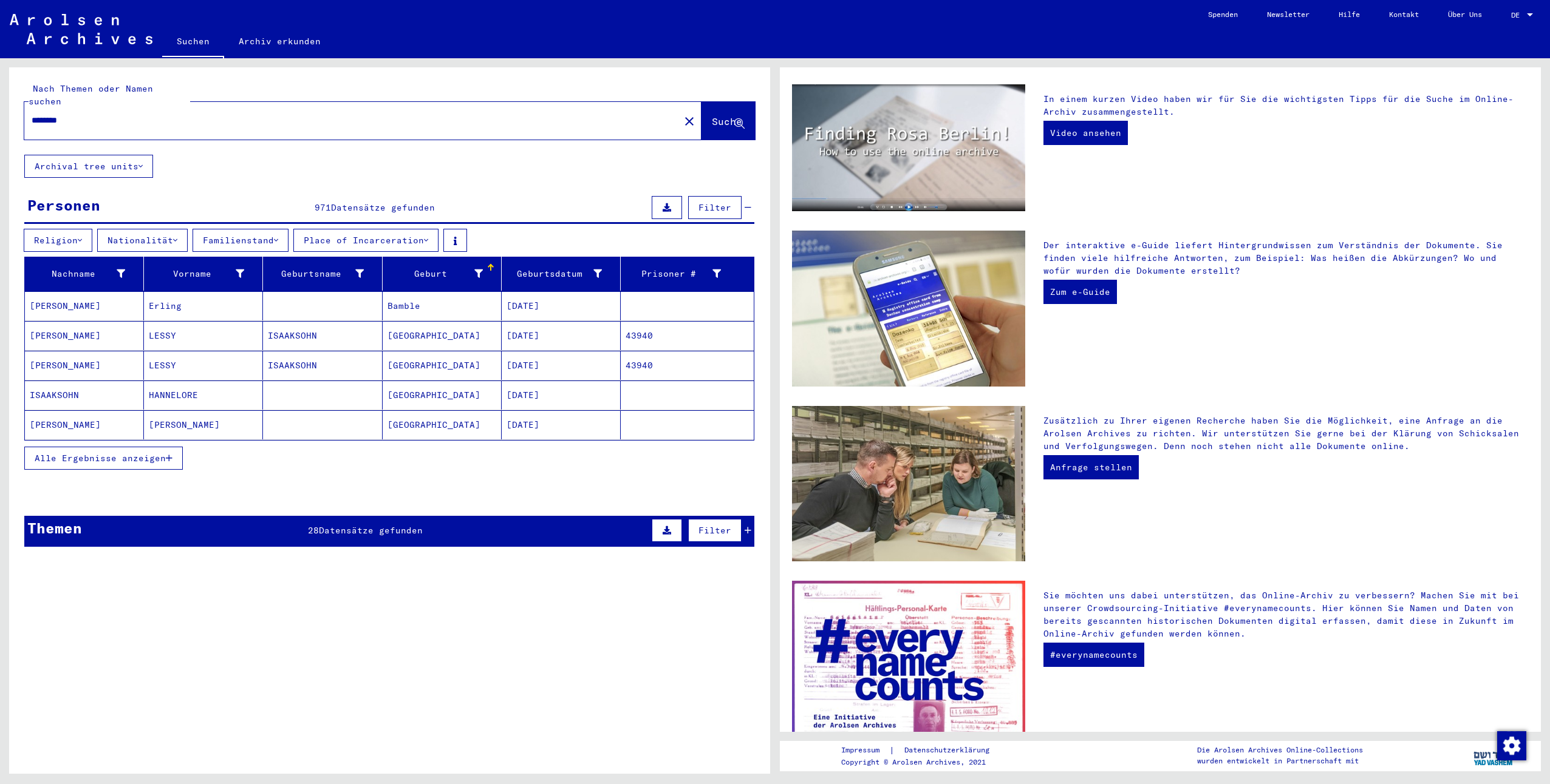
click at [478, 268] on div "Geburt‏" at bounding box center [437, 274] width 99 height 13
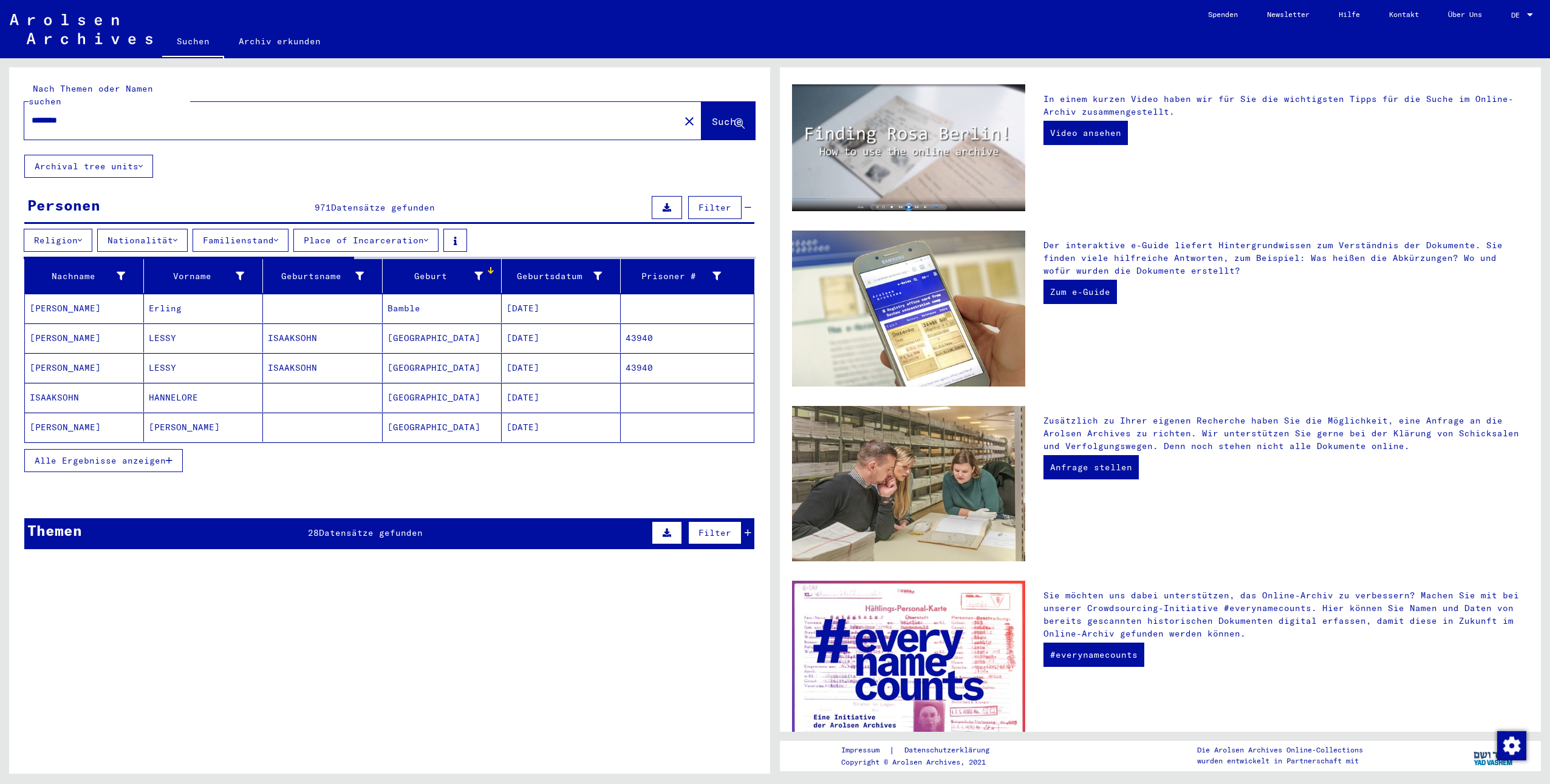
click at [475, 272] on icon at bounding box center [479, 276] width 9 height 9
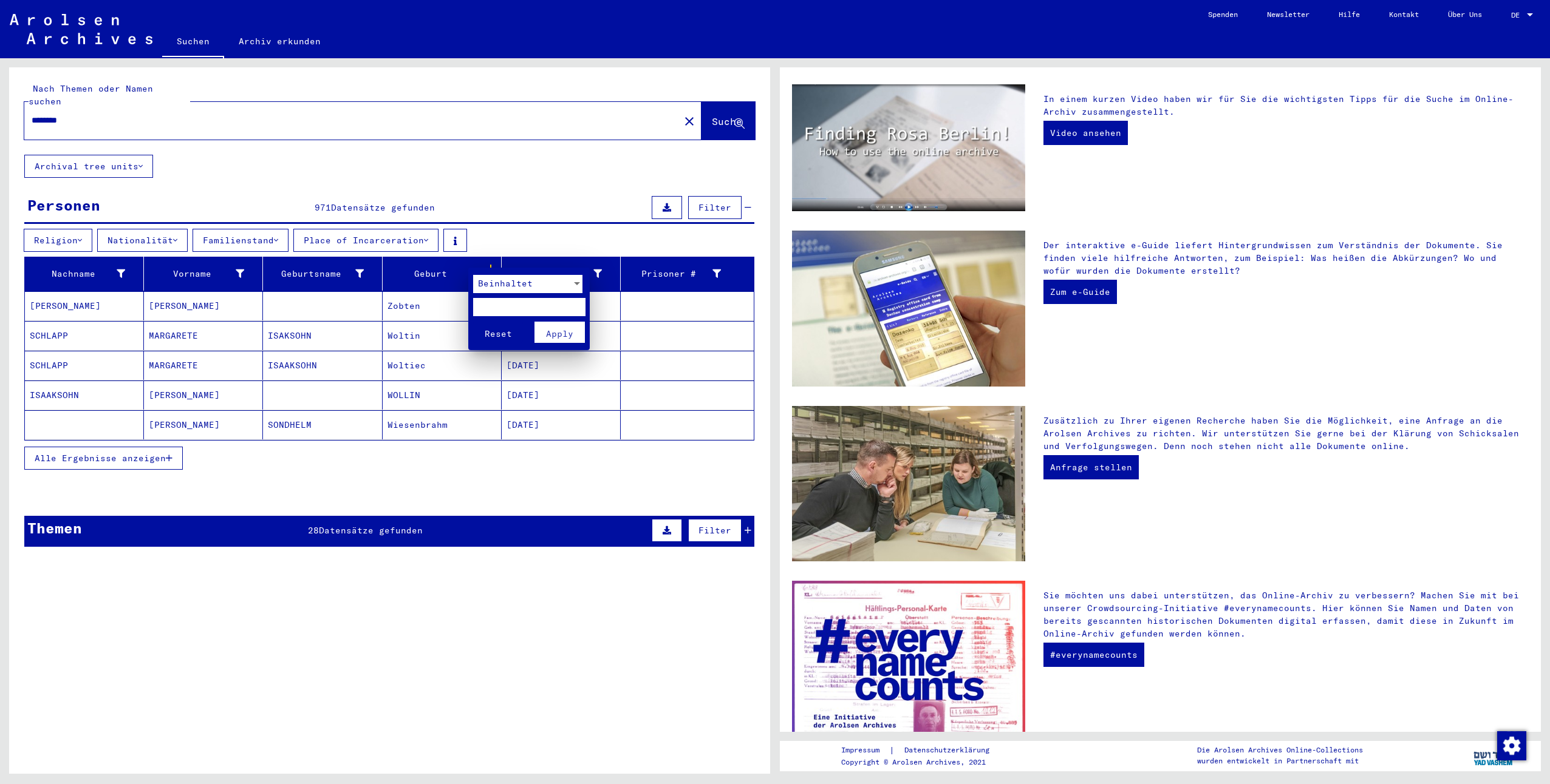
click at [499, 310] on input "text" at bounding box center [529, 307] width 112 height 18
type input "*****"
click at [551, 335] on span "Apply" at bounding box center [559, 334] width 28 height 11
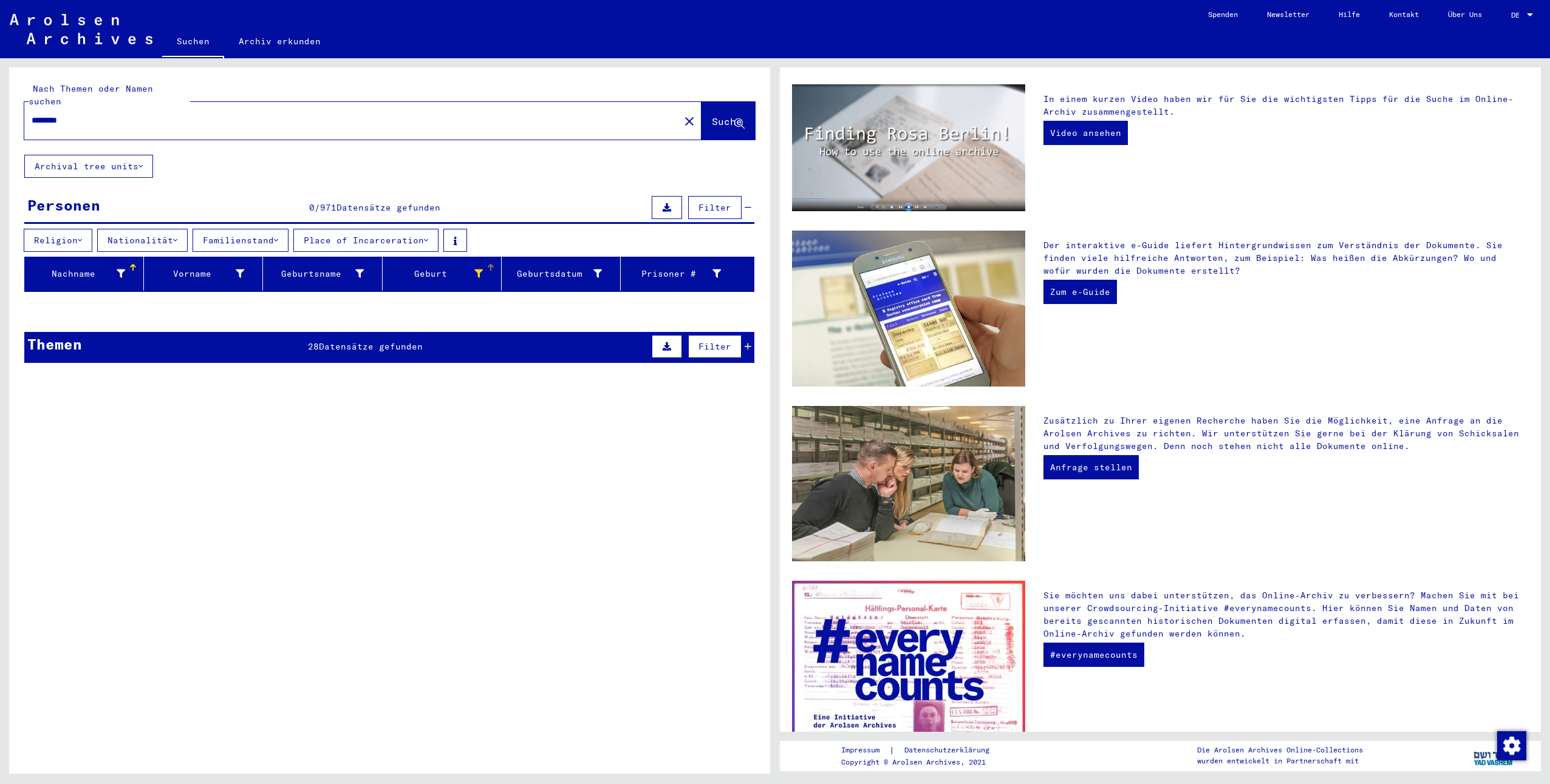
click at [479, 270] on icon at bounding box center [479, 274] width 9 height 9
click at [557, 333] on span "Apply" at bounding box center [566, 331] width 28 height 11
click at [599, 270] on icon at bounding box center [598, 274] width 9 height 9
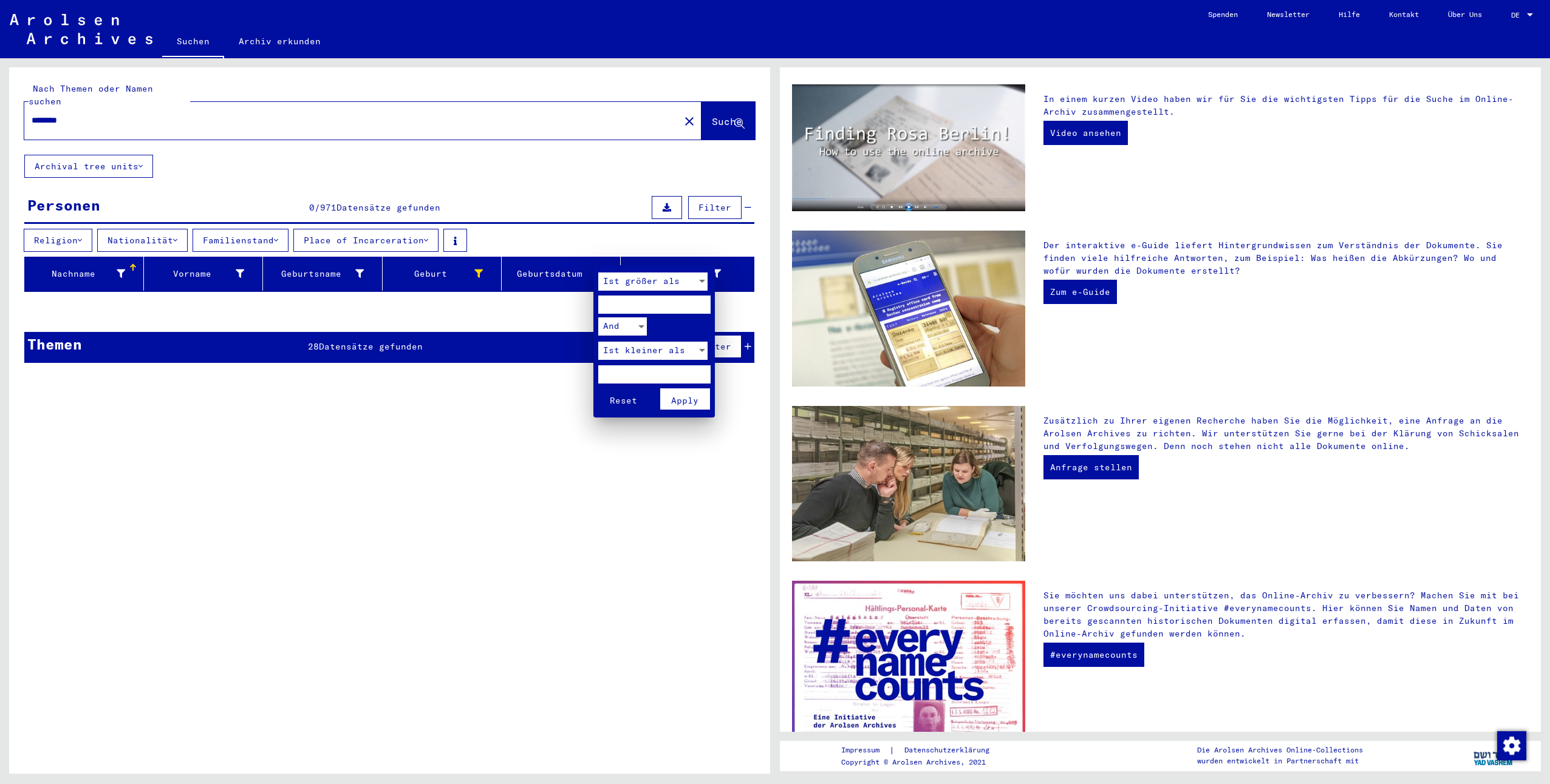
click at [579, 313] on div at bounding box center [775, 392] width 1550 height 784
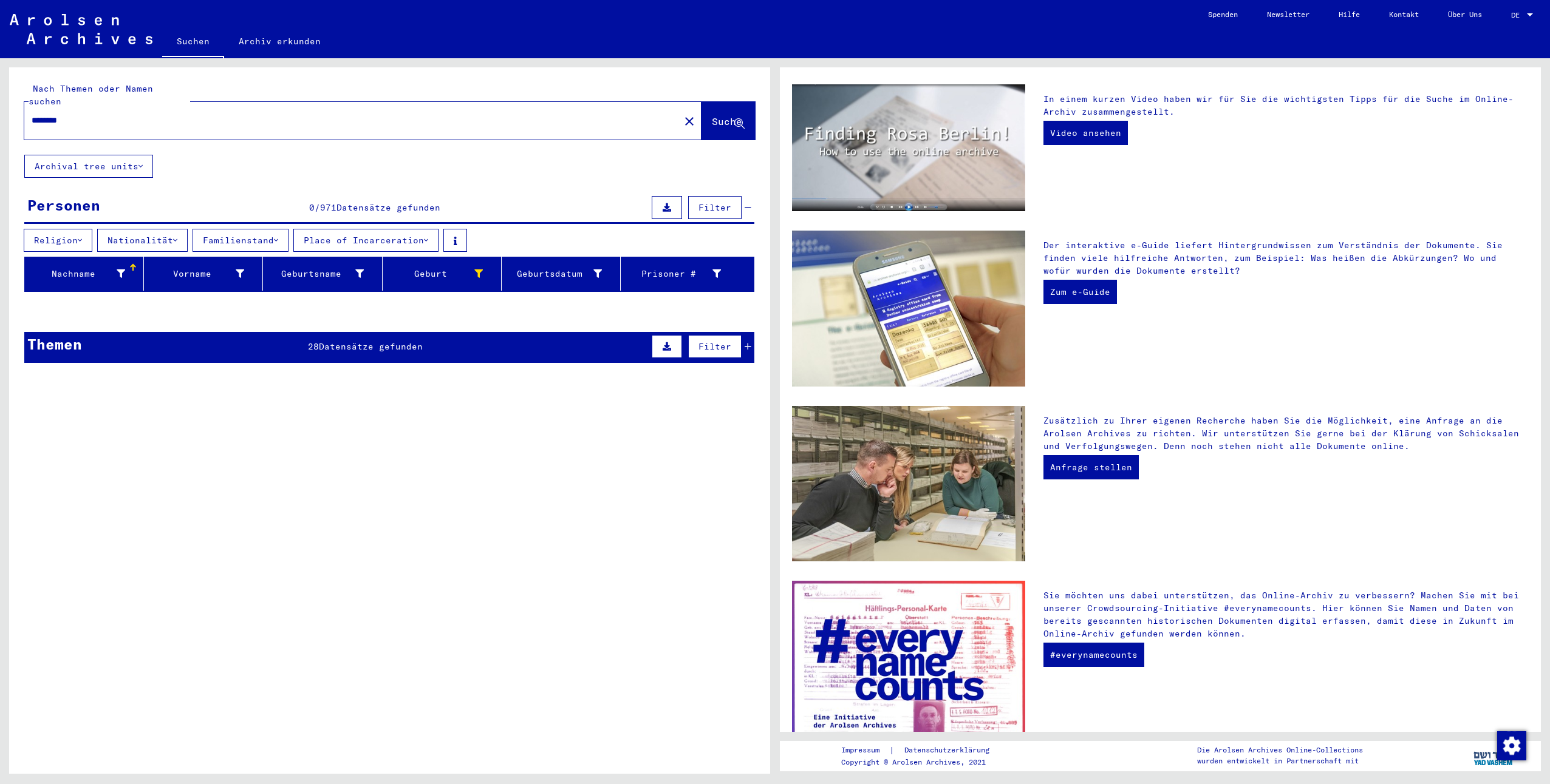
click at [28, 107] on div "********" at bounding box center [344, 120] width 641 height 28
click at [31, 107] on div "********" at bounding box center [344, 120] width 641 height 28
click at [33, 114] on input "********" at bounding box center [348, 120] width 633 height 13
type input "**********"
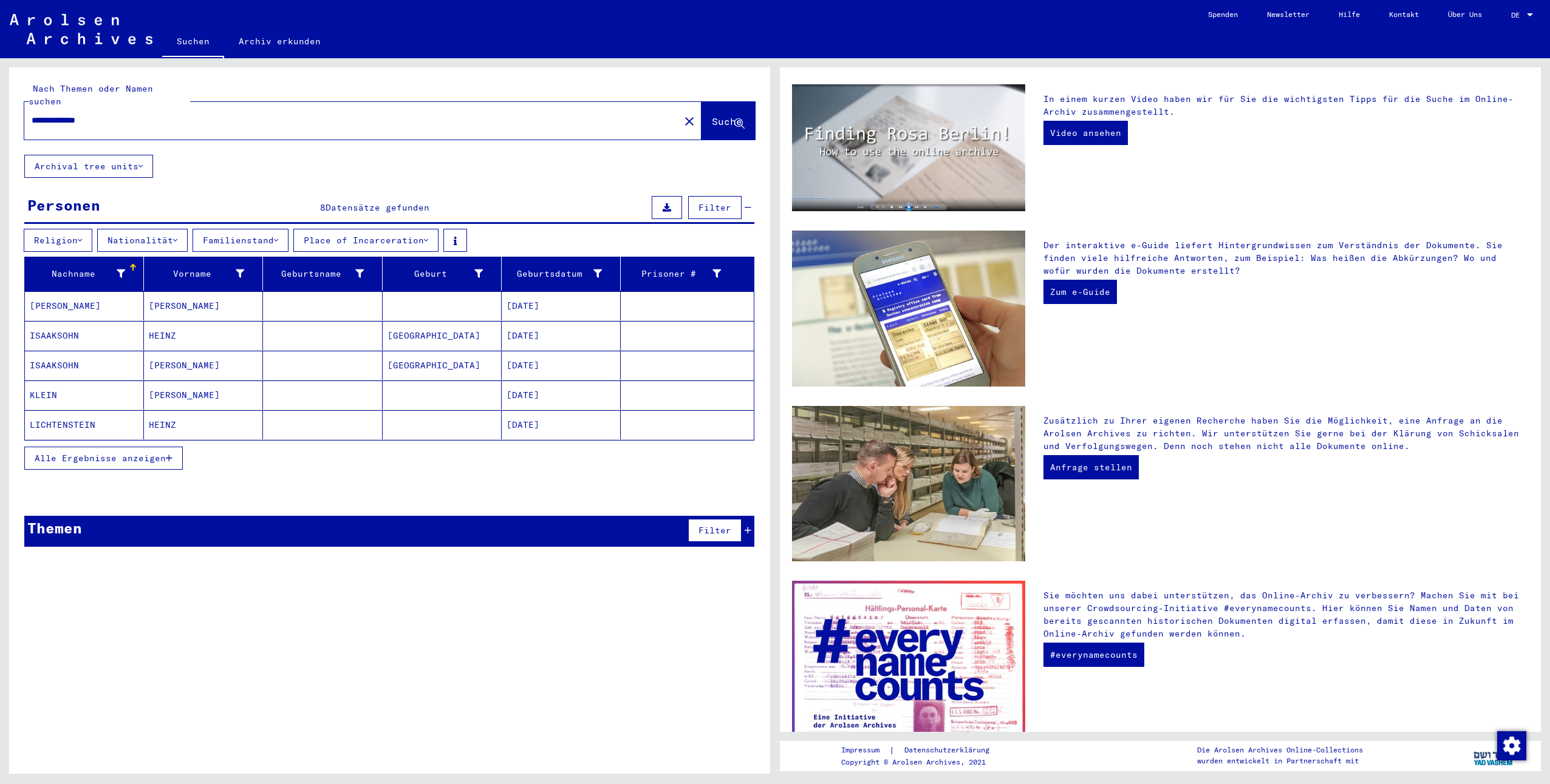
click at [161, 296] on mat-cell "[PERSON_NAME]" at bounding box center [203, 306] width 119 height 29
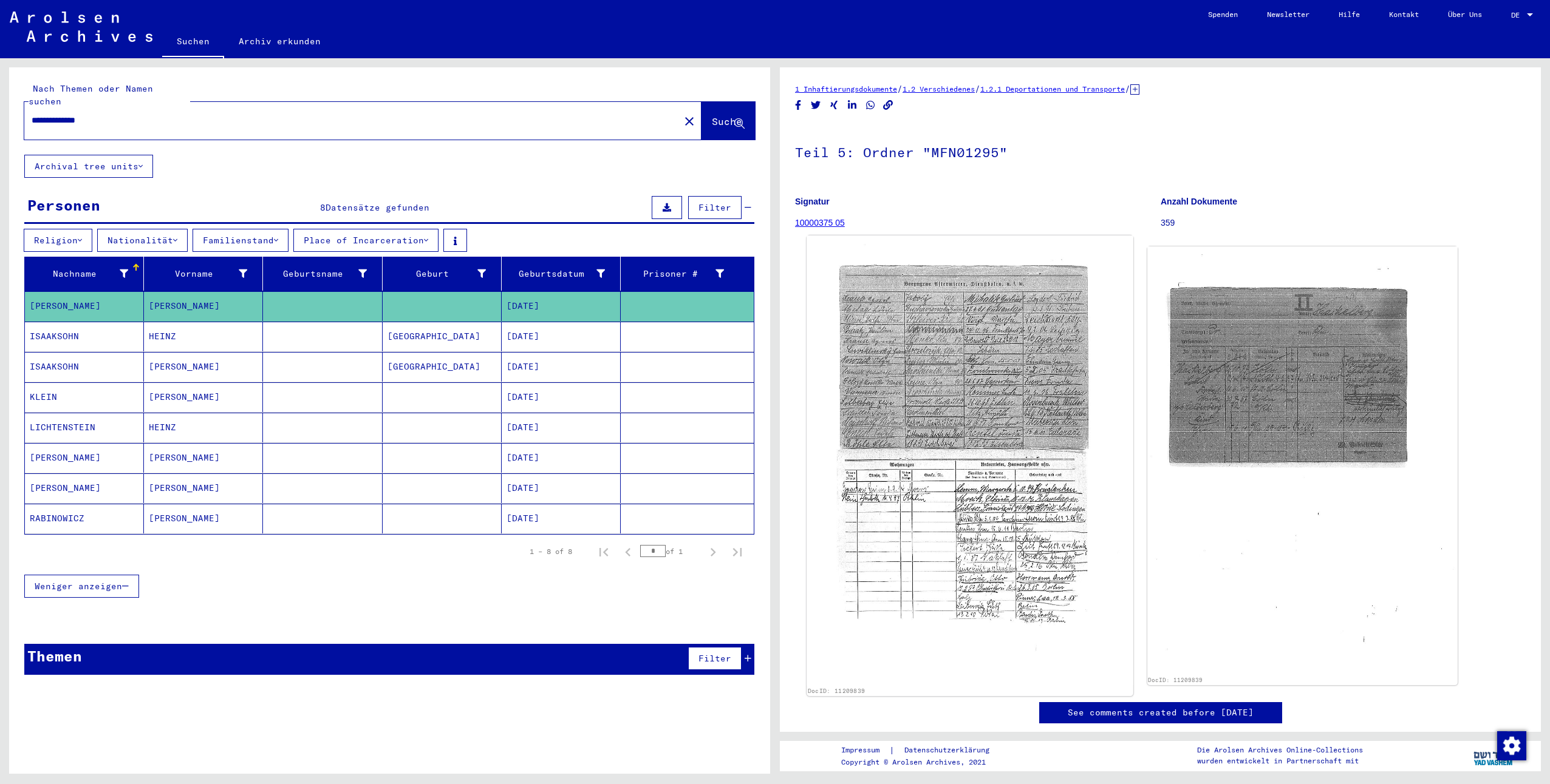
click at [1047, 558] on img at bounding box center [969, 461] width 326 height 450
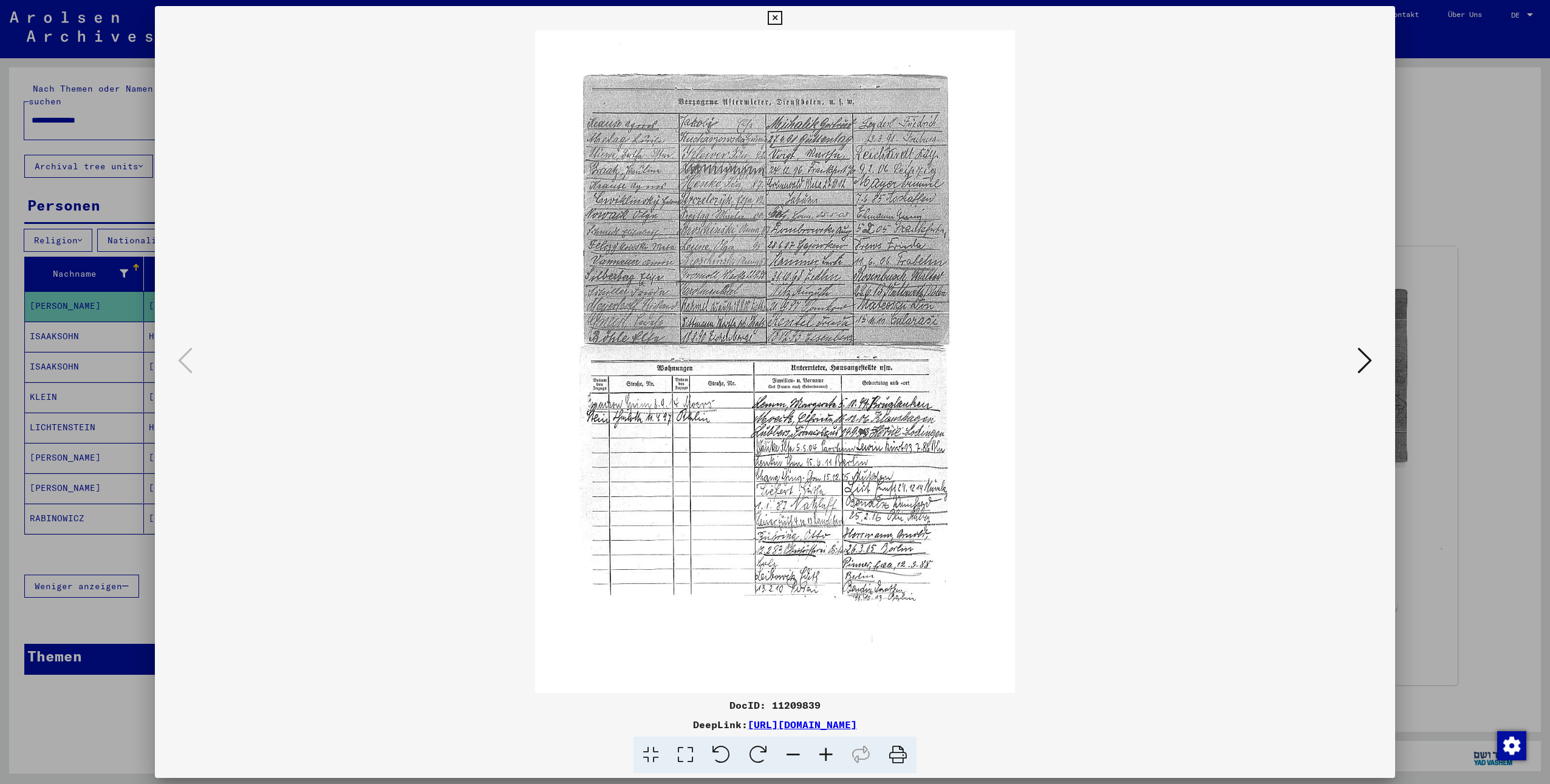
click at [775, 20] on icon at bounding box center [774, 18] width 14 height 15
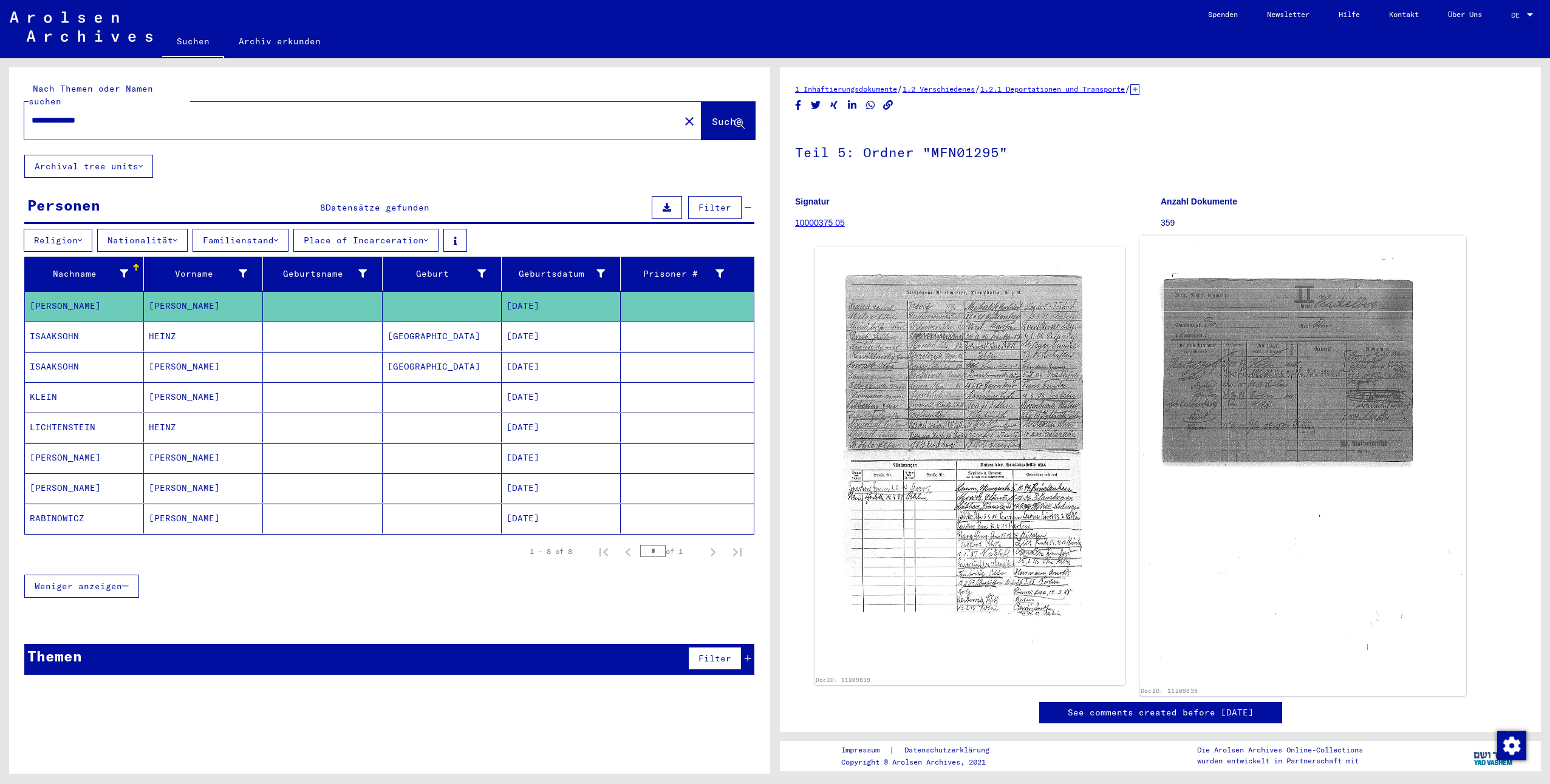
click at [1276, 348] on img at bounding box center [1302, 461] width 326 height 450
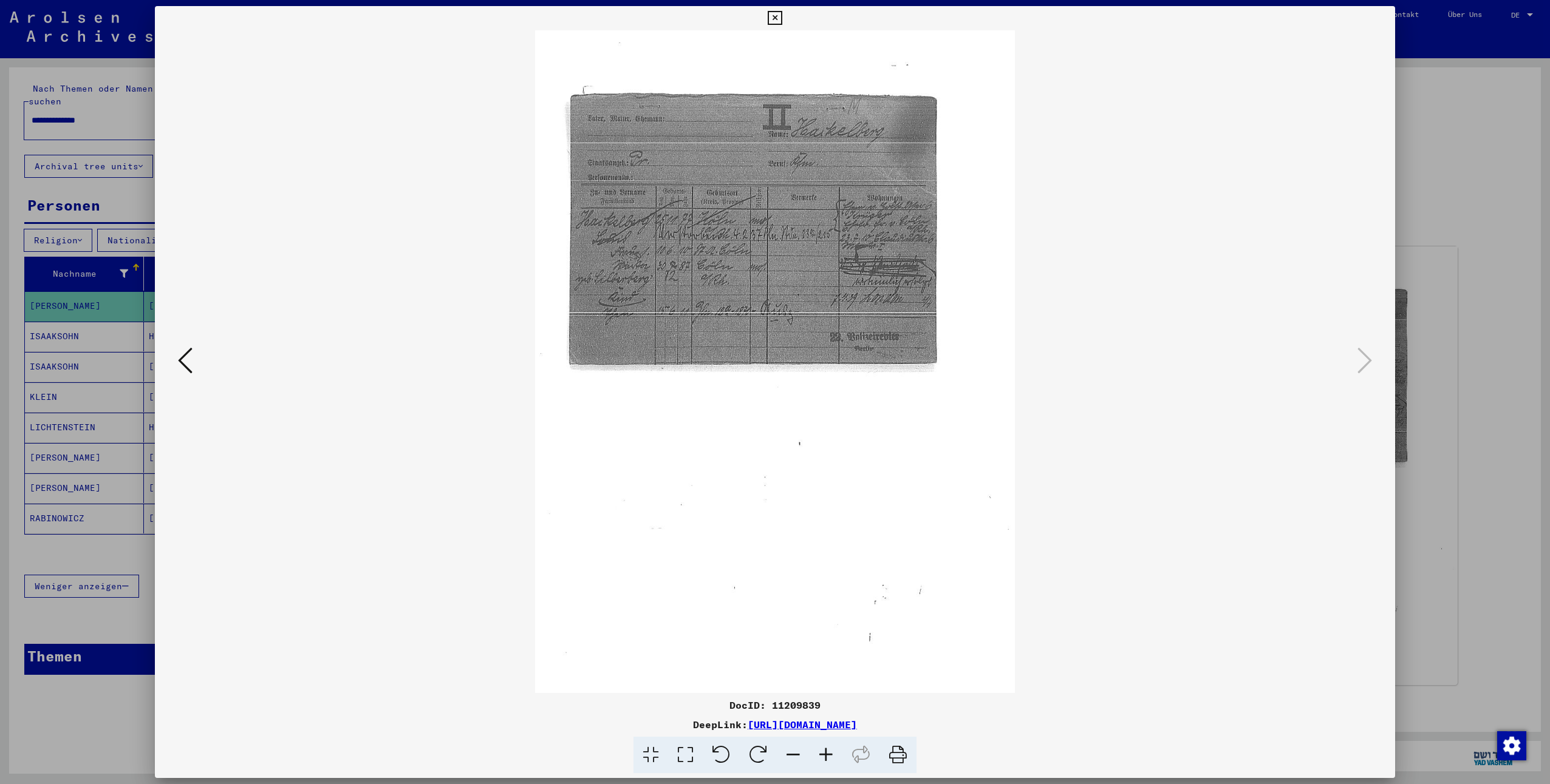
click at [824, 762] on icon at bounding box center [826, 755] width 33 height 37
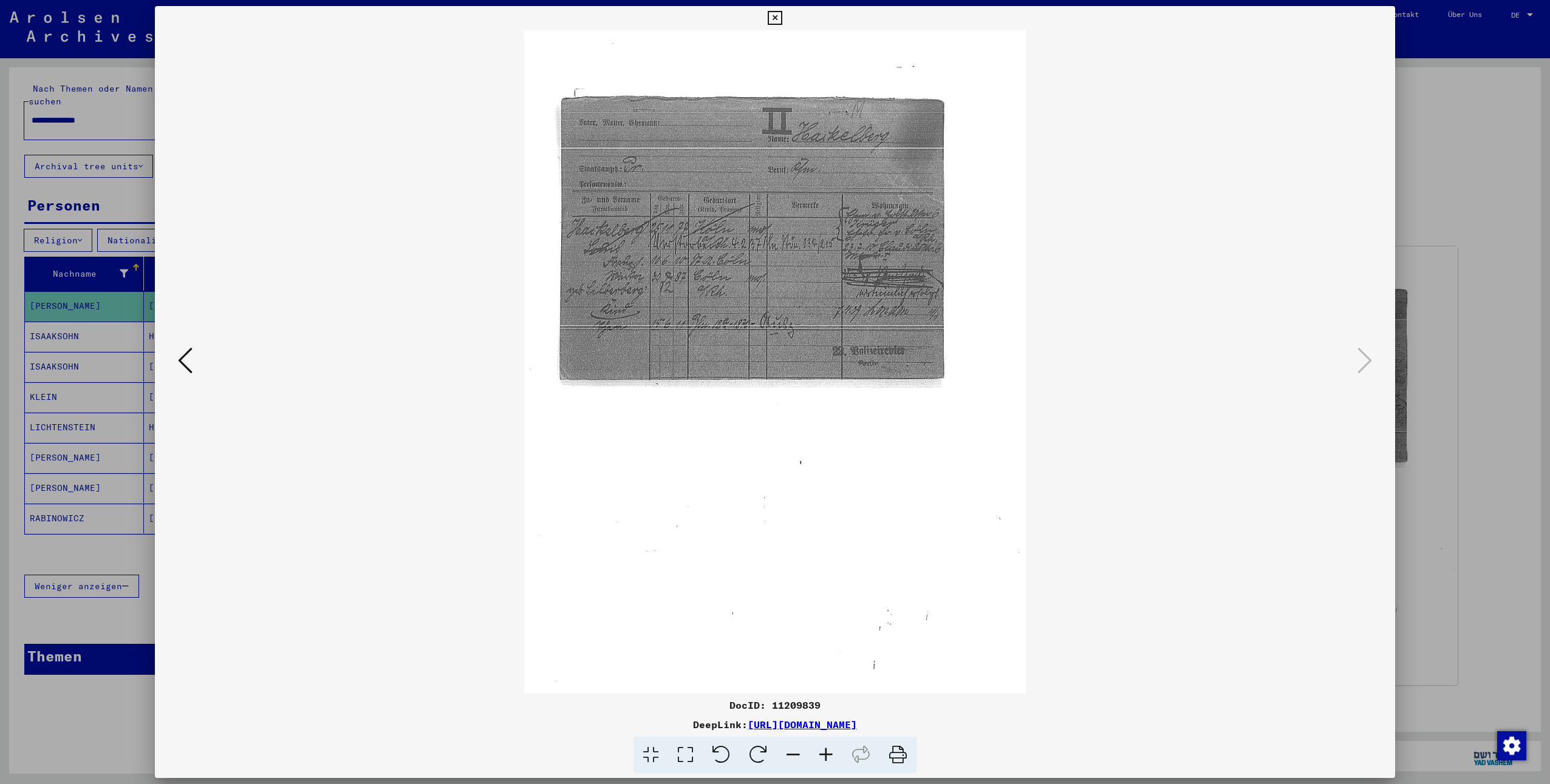
click at [824, 762] on icon at bounding box center [826, 755] width 33 height 37
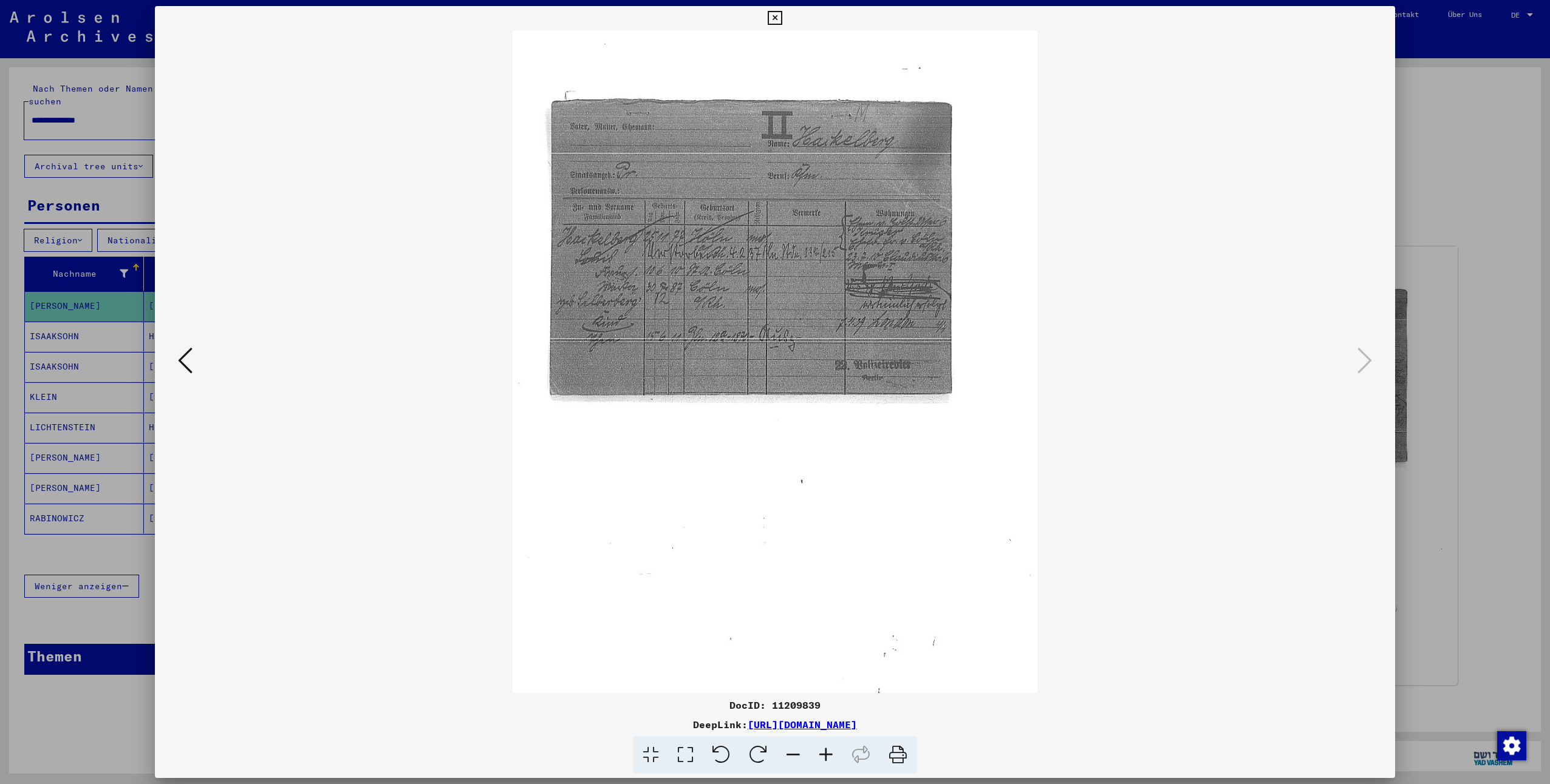
click at [824, 762] on icon at bounding box center [826, 755] width 33 height 37
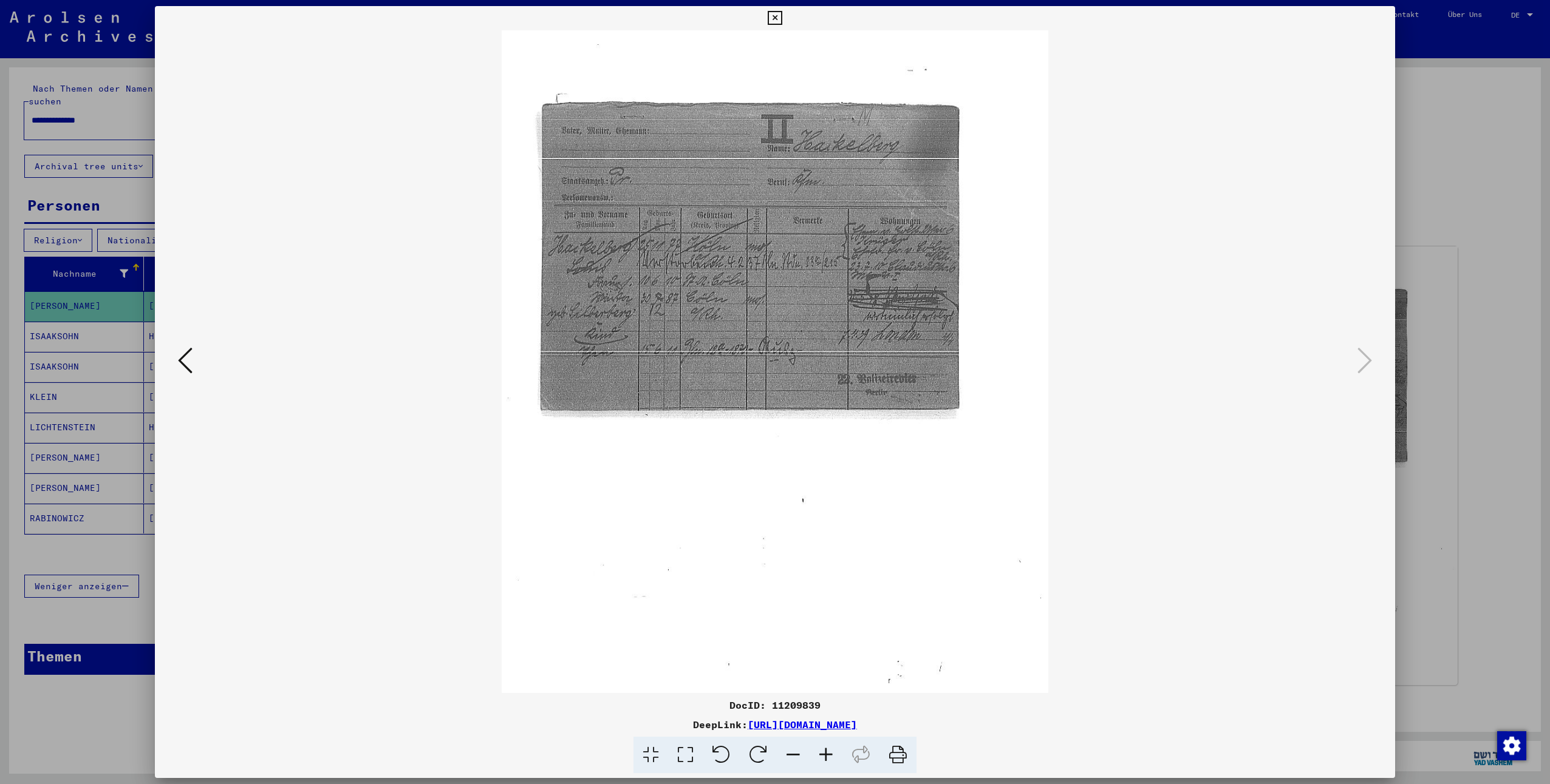
click at [824, 762] on icon at bounding box center [826, 755] width 33 height 37
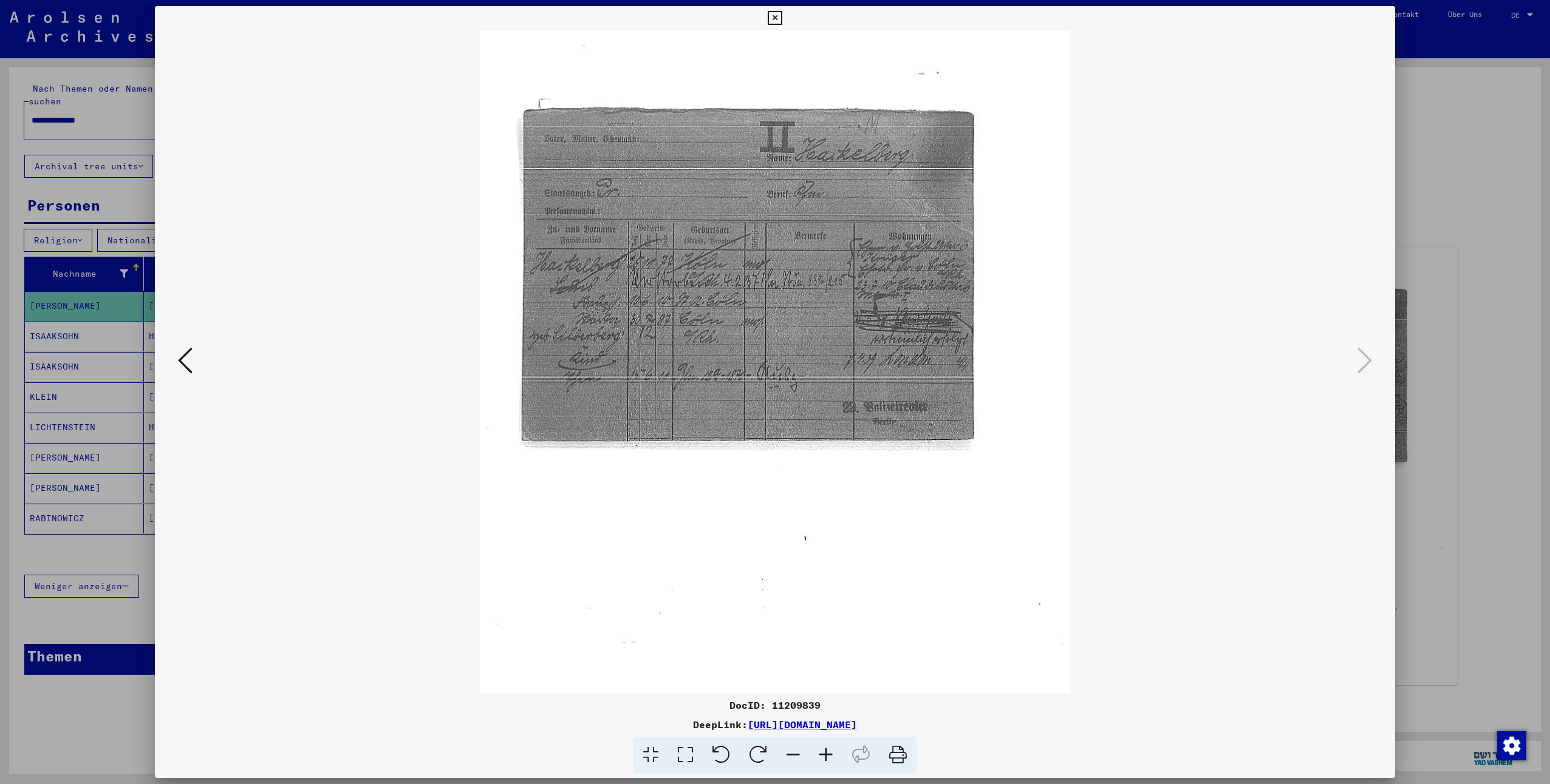
click at [824, 762] on icon at bounding box center [826, 755] width 33 height 37
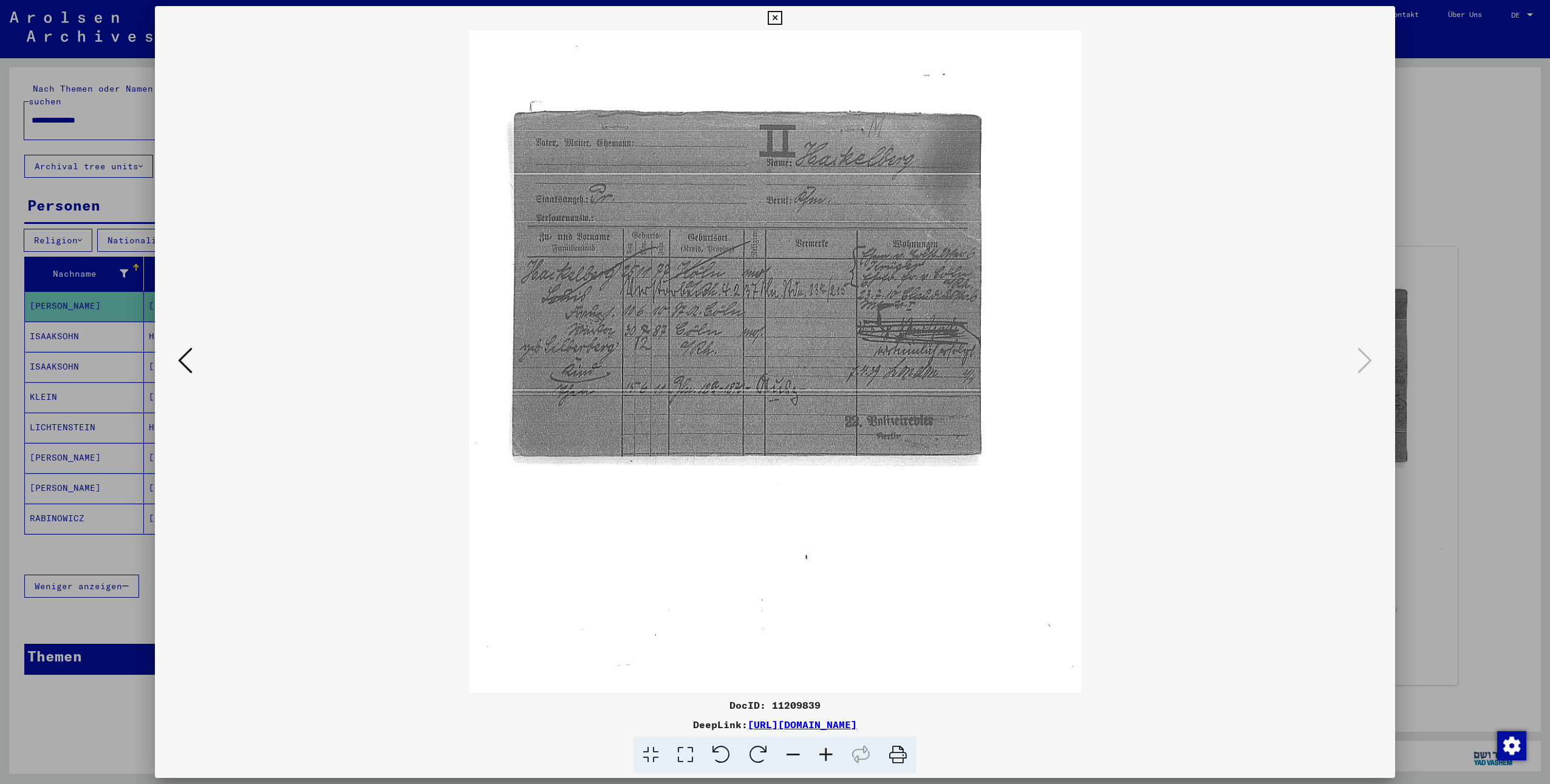
click at [824, 762] on icon at bounding box center [826, 755] width 33 height 37
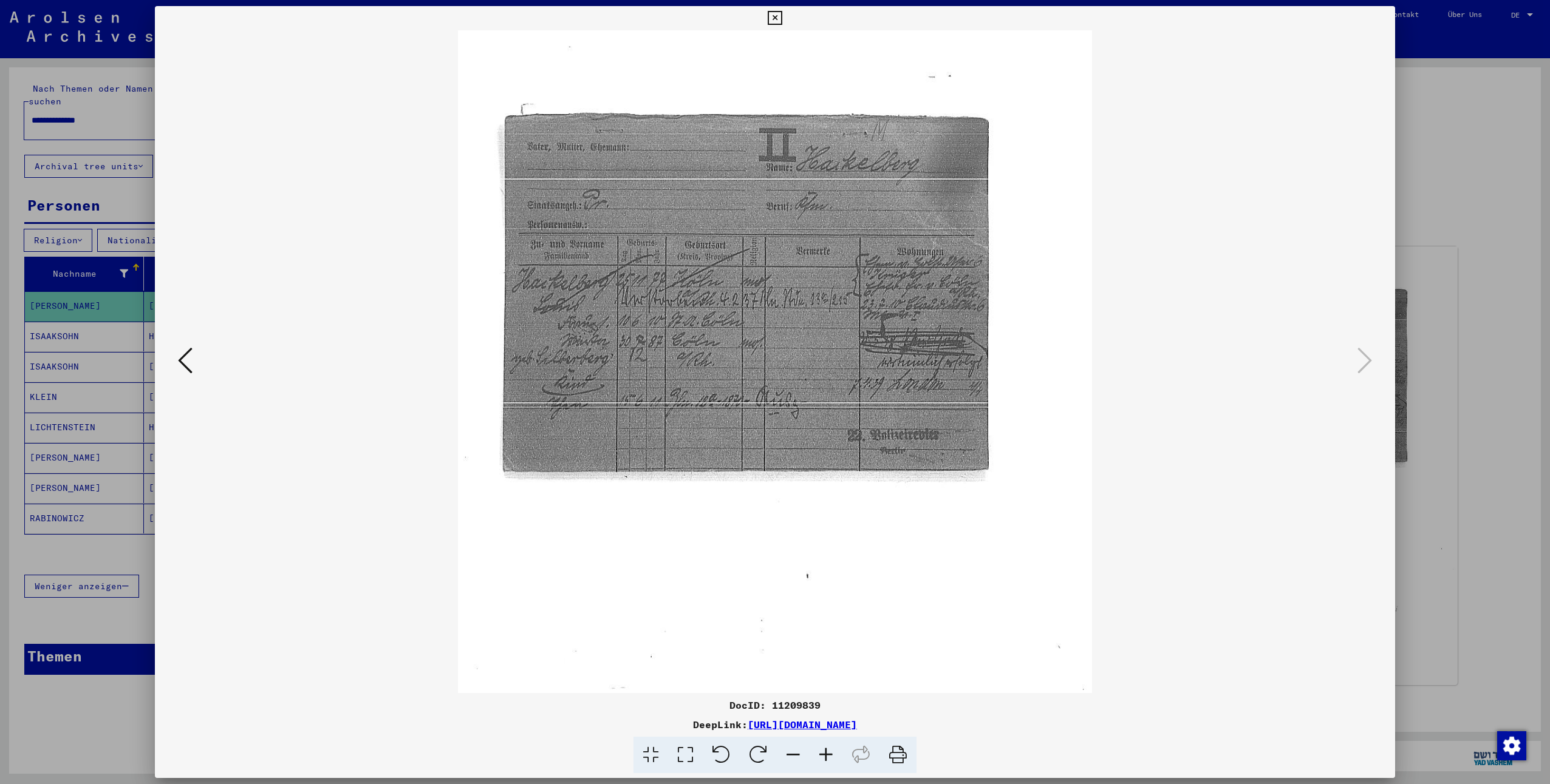
click at [824, 762] on icon at bounding box center [826, 755] width 33 height 37
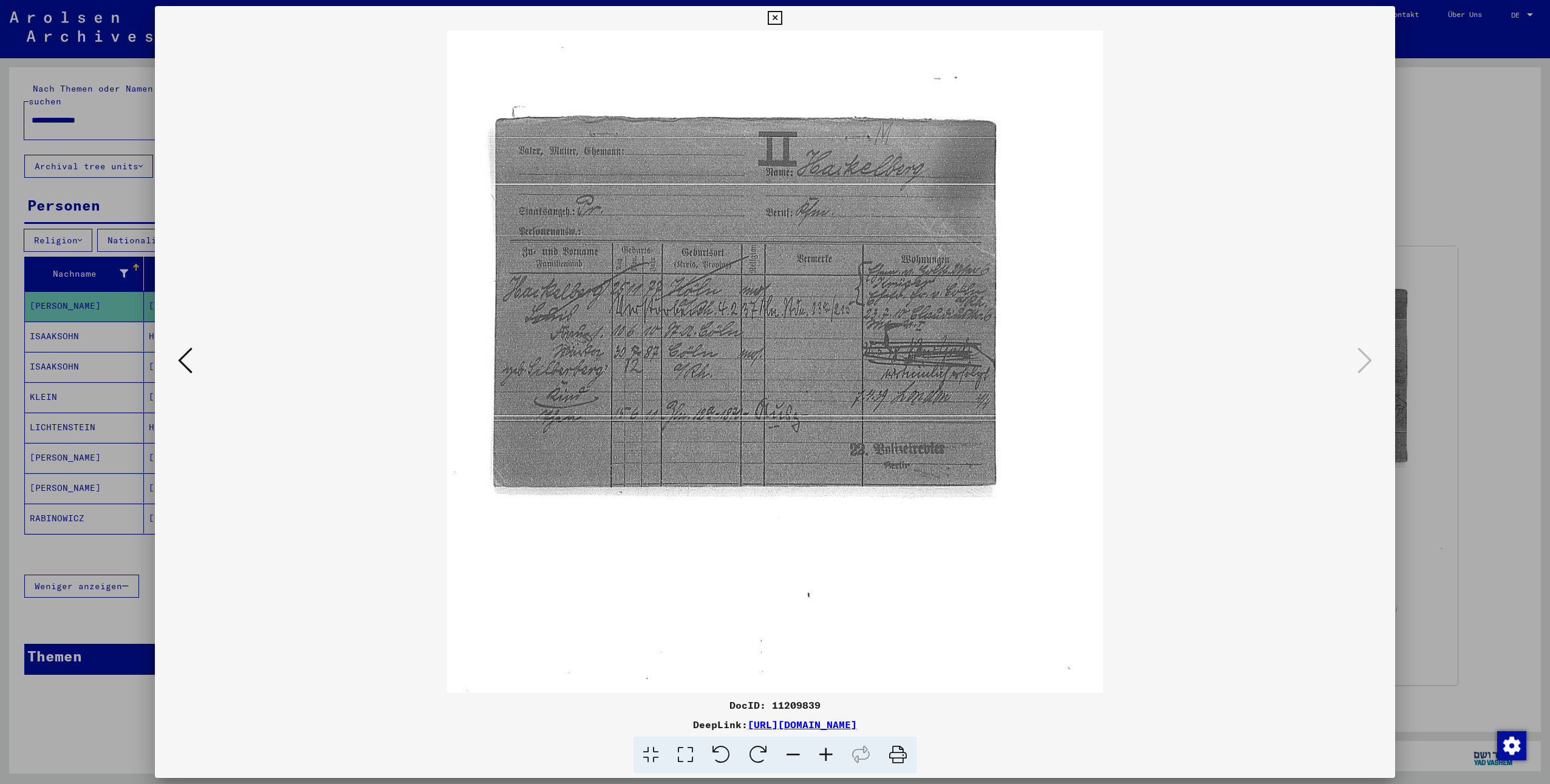
click at [824, 762] on icon at bounding box center [826, 755] width 33 height 37
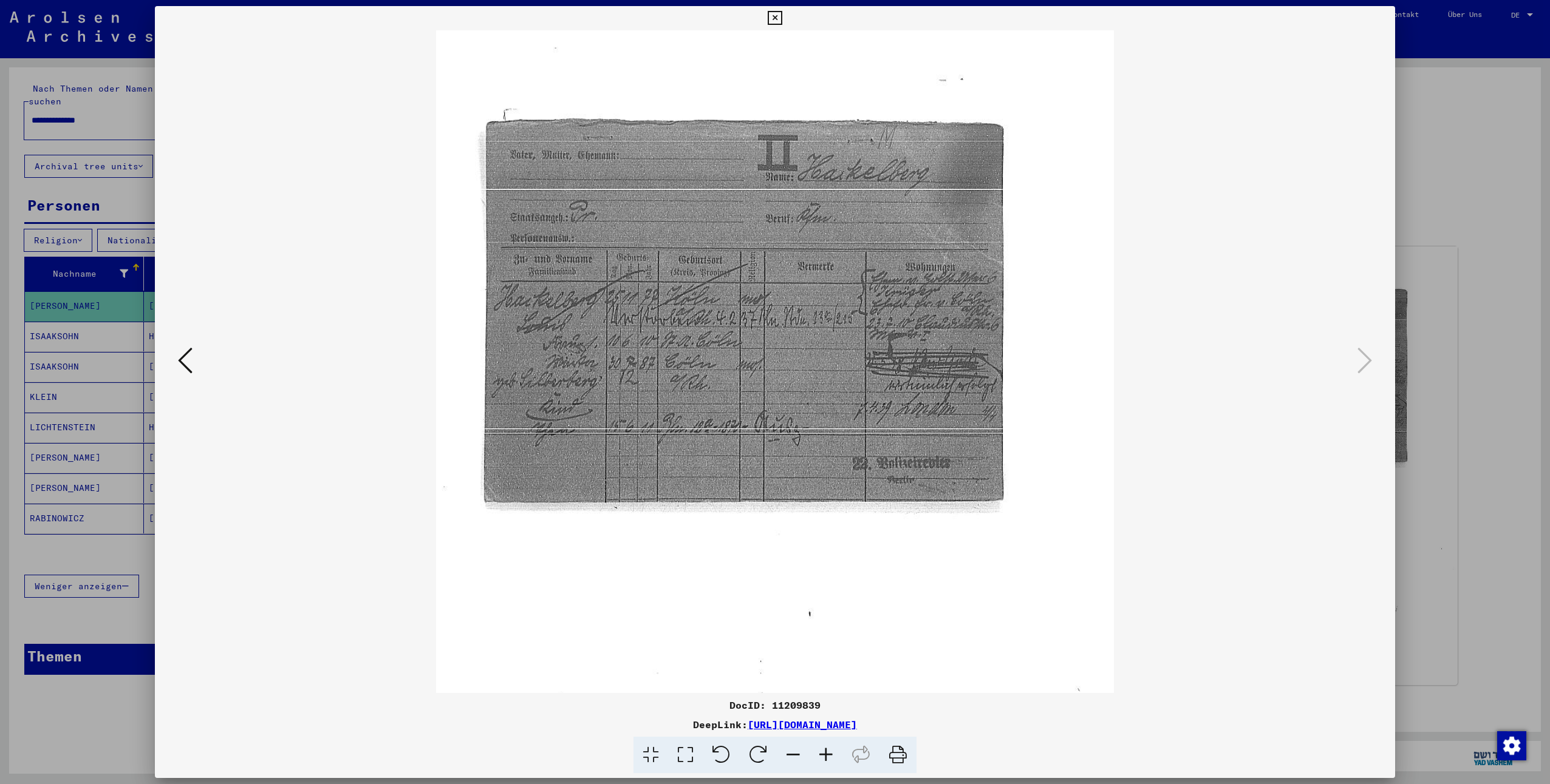
click at [824, 762] on icon at bounding box center [826, 755] width 33 height 37
click at [779, 15] on icon at bounding box center [774, 18] width 14 height 15
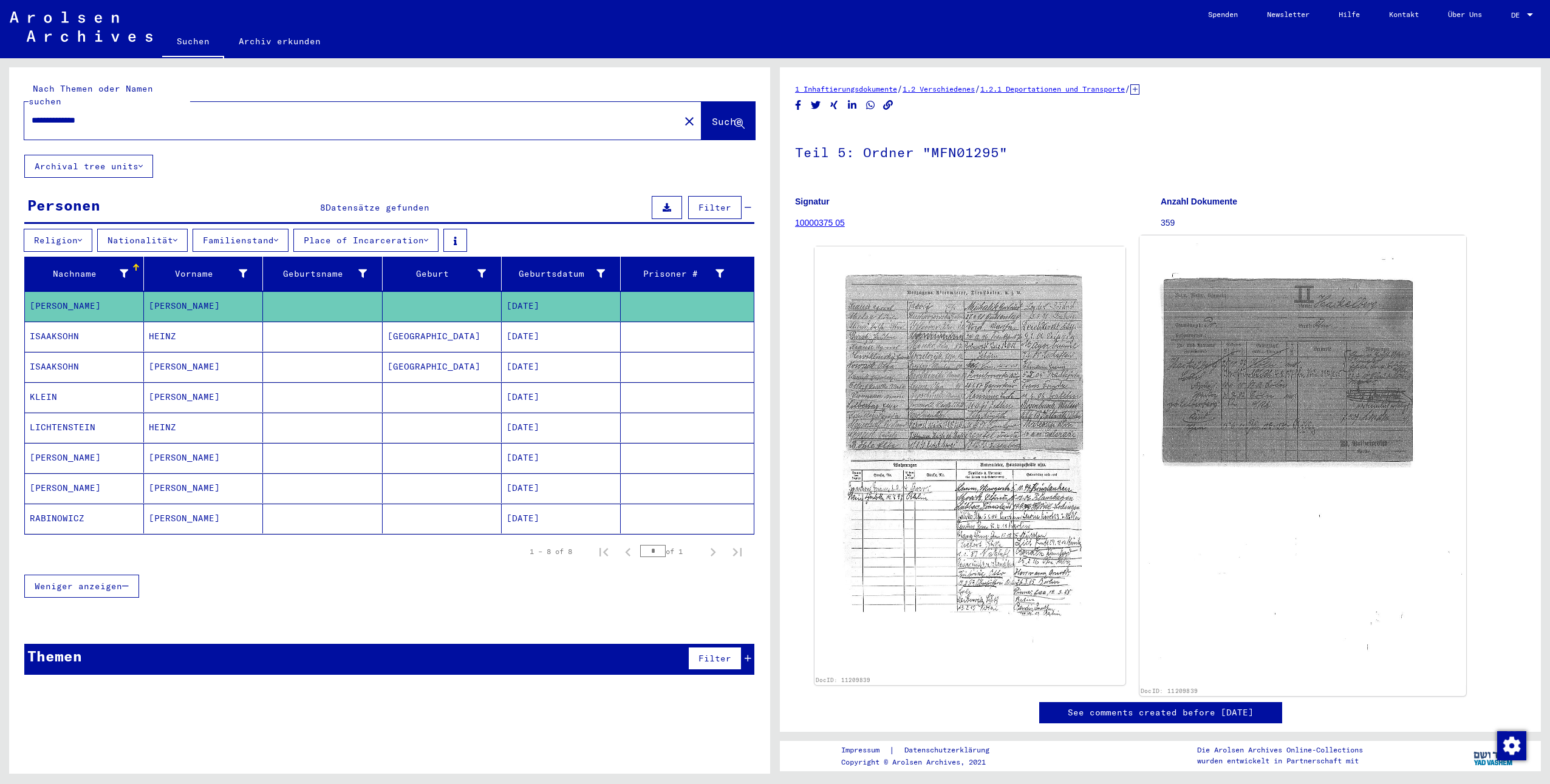
click at [1292, 381] on img at bounding box center [1302, 461] width 326 height 450
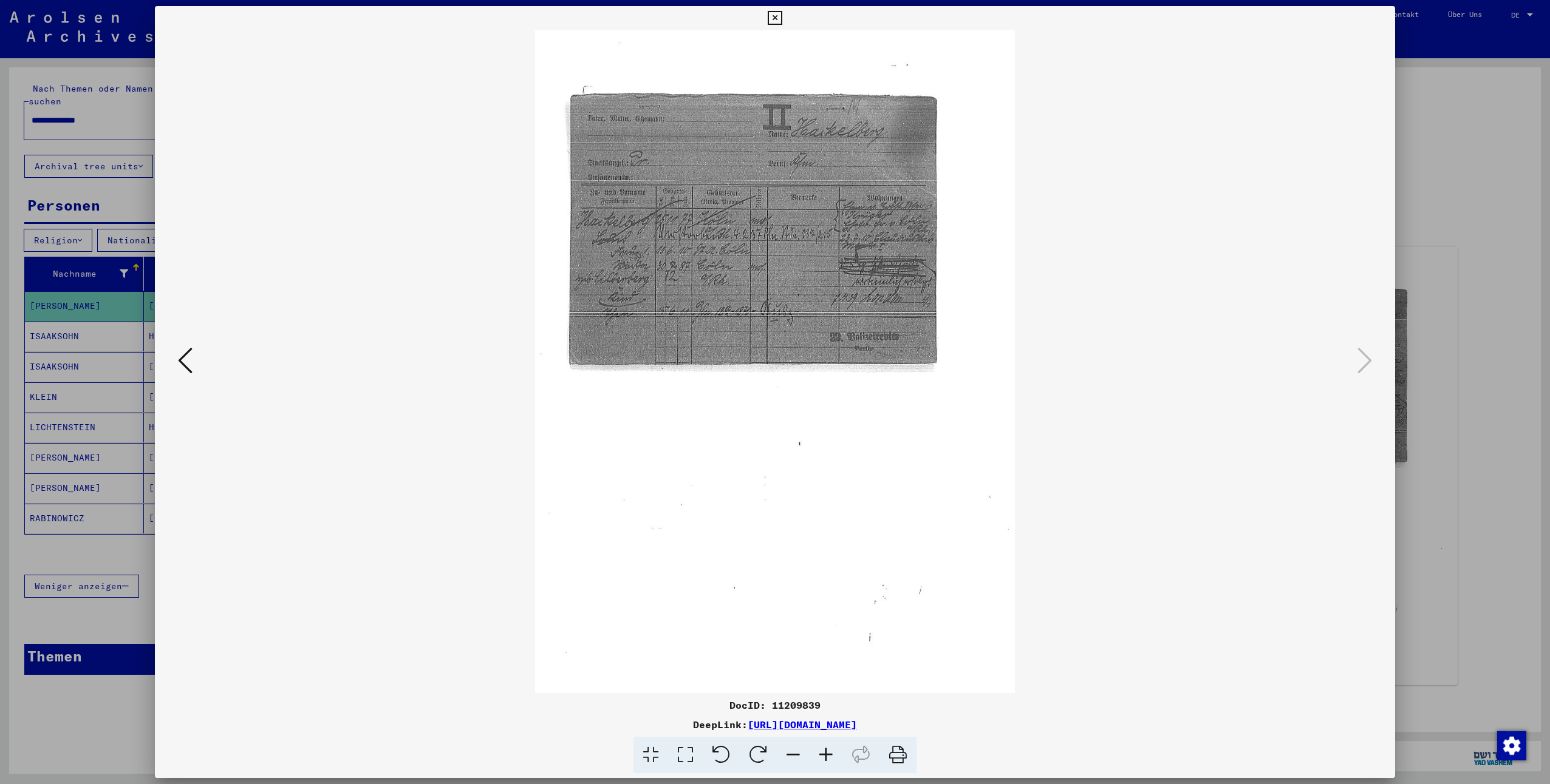
click at [771, 16] on icon at bounding box center [774, 18] width 14 height 15
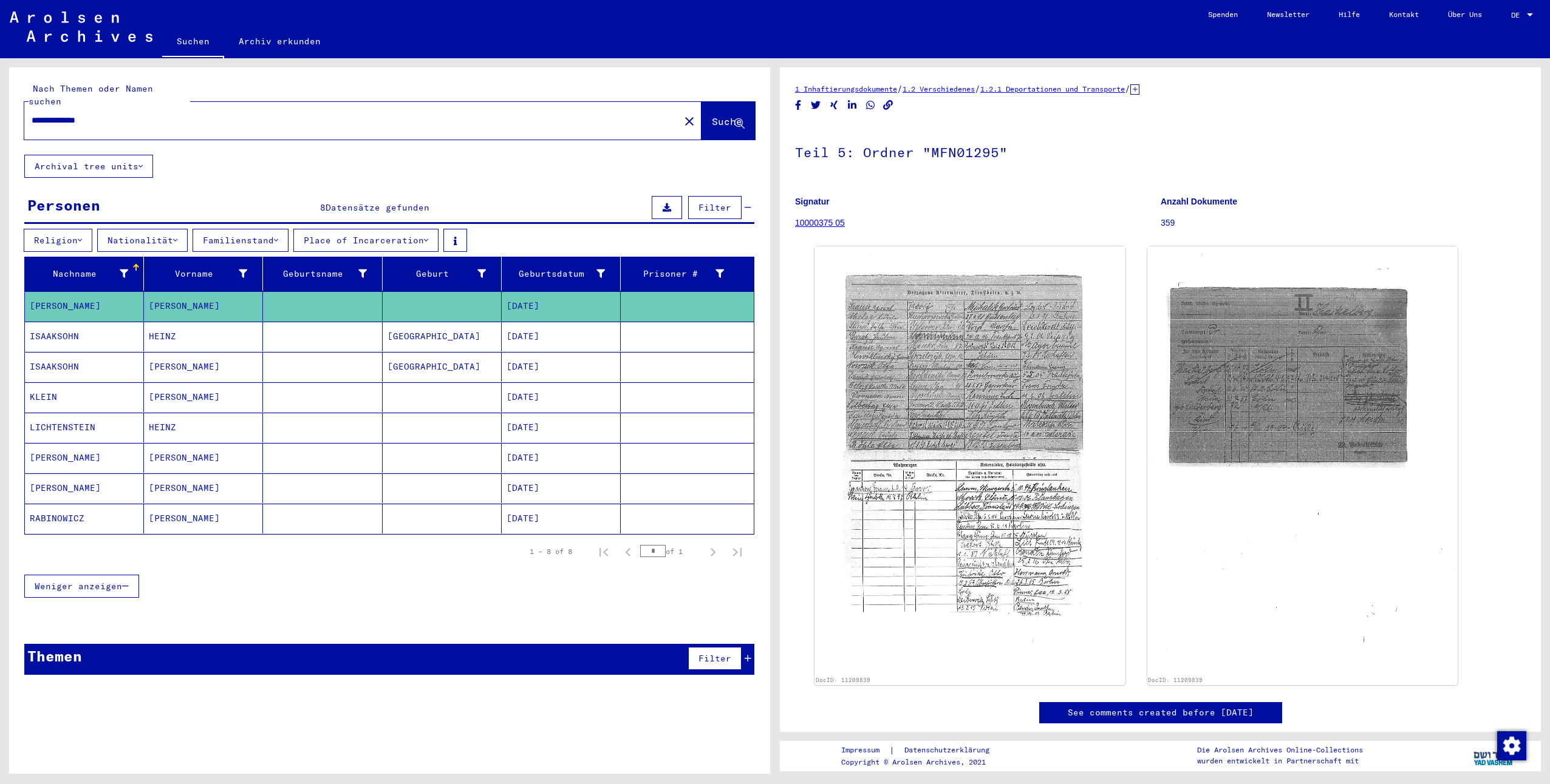
click at [829, 223] on link "10000375 05" at bounding box center [820, 222] width 50 height 9
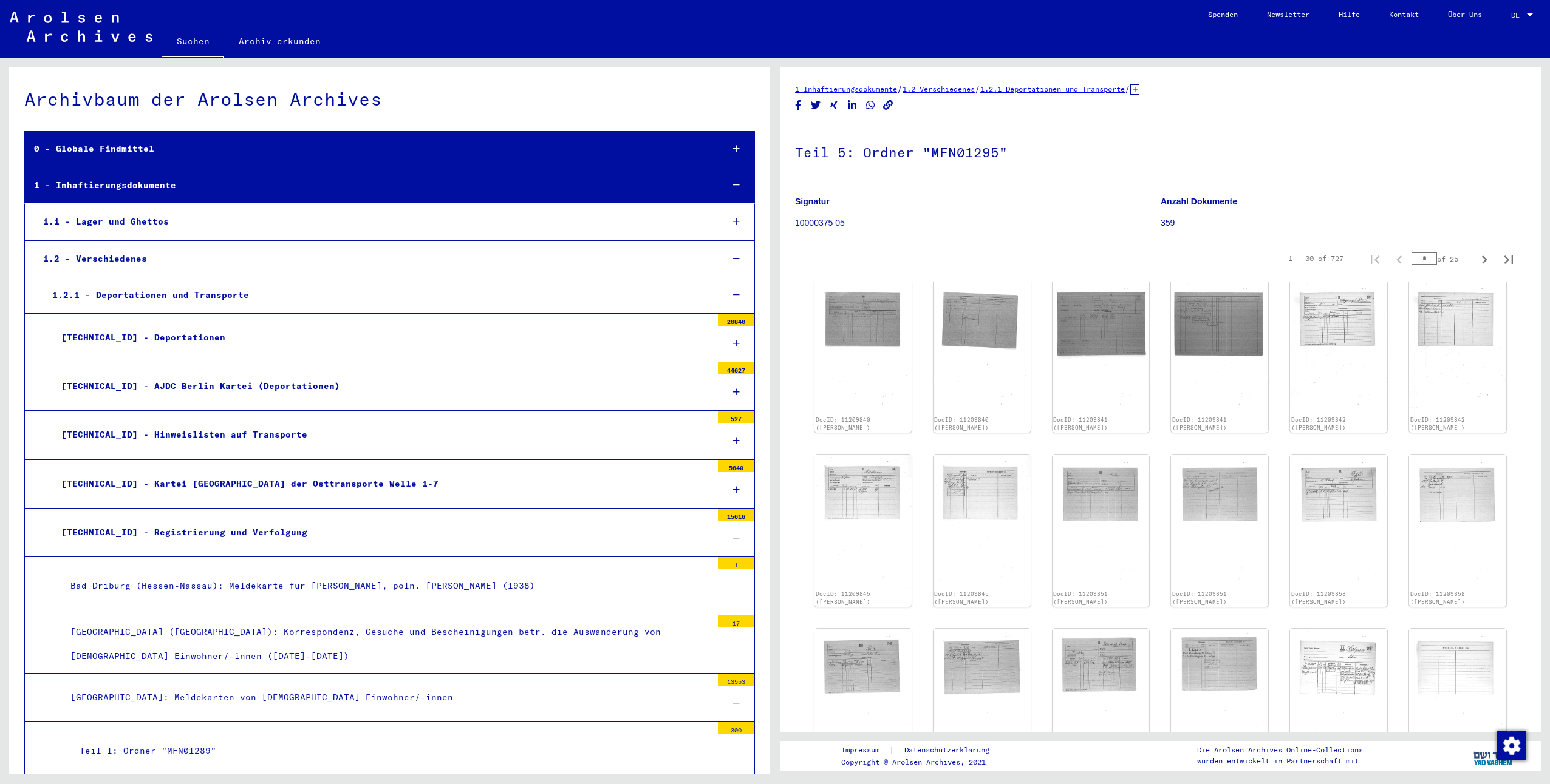
scroll to position [584, 0]
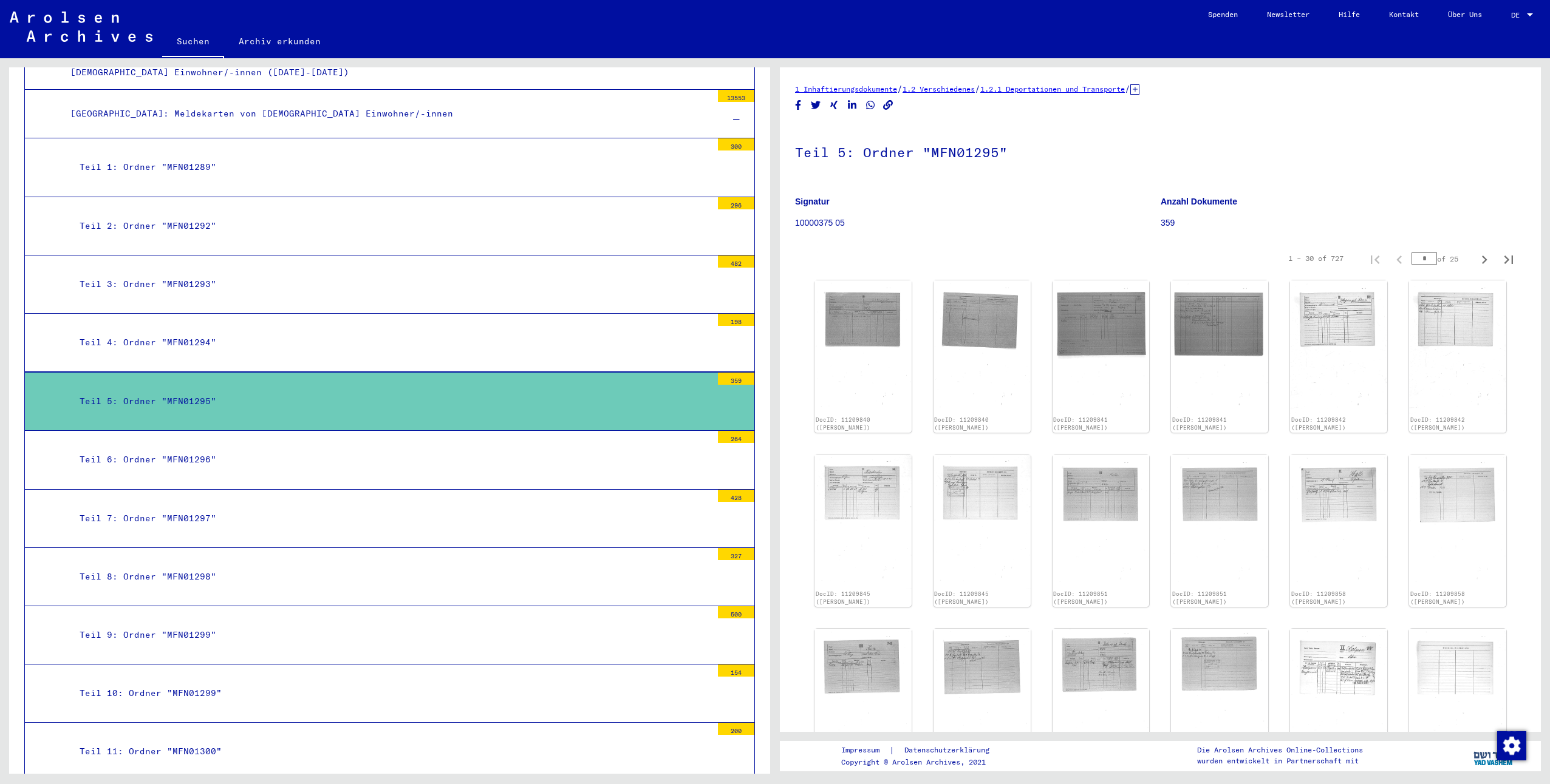
click at [155, 406] on div "Teil 5: Ordner "MFN01295"" at bounding box center [391, 401] width 641 height 24
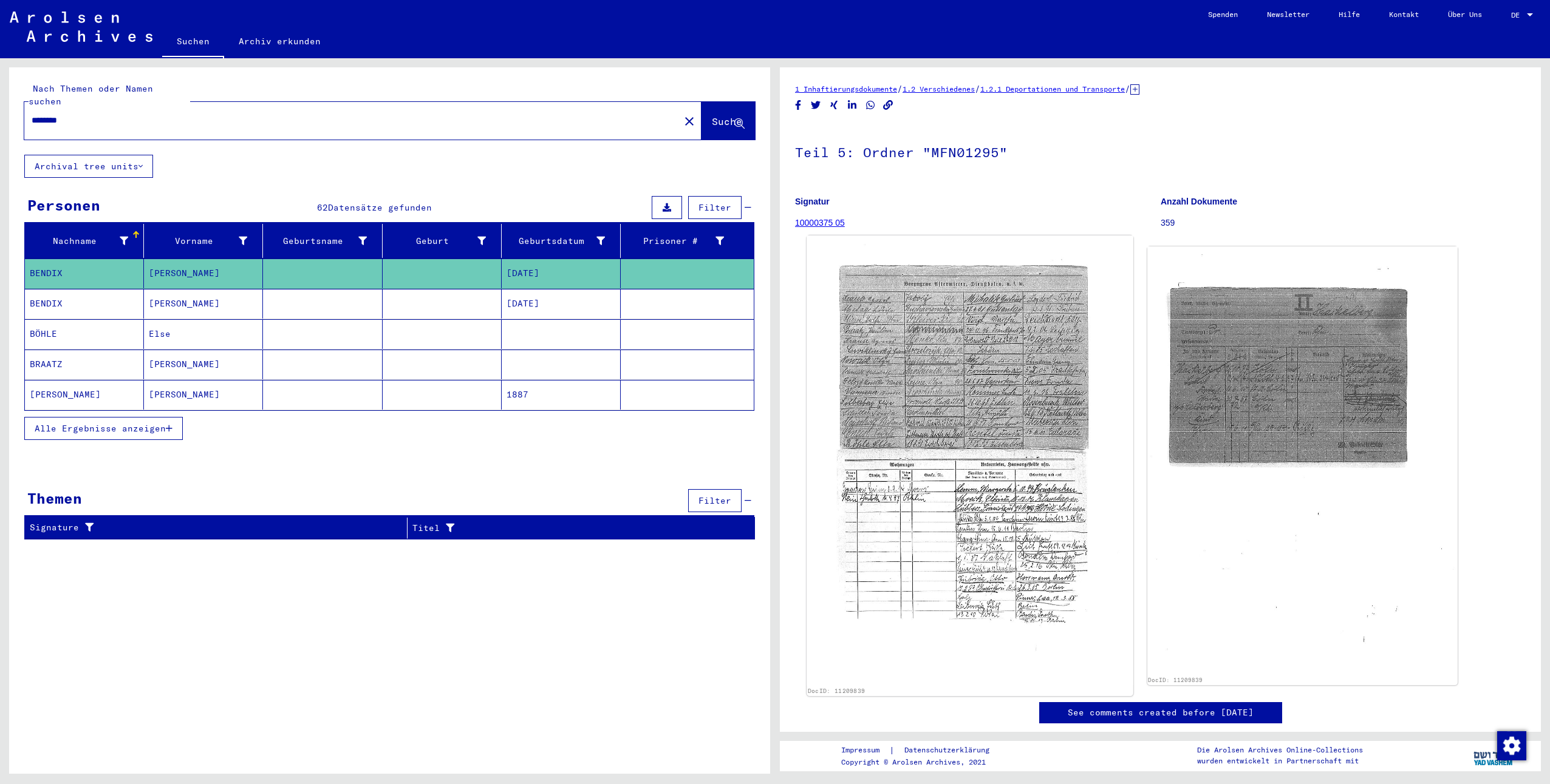
click at [1004, 337] on img at bounding box center [969, 461] width 326 height 450
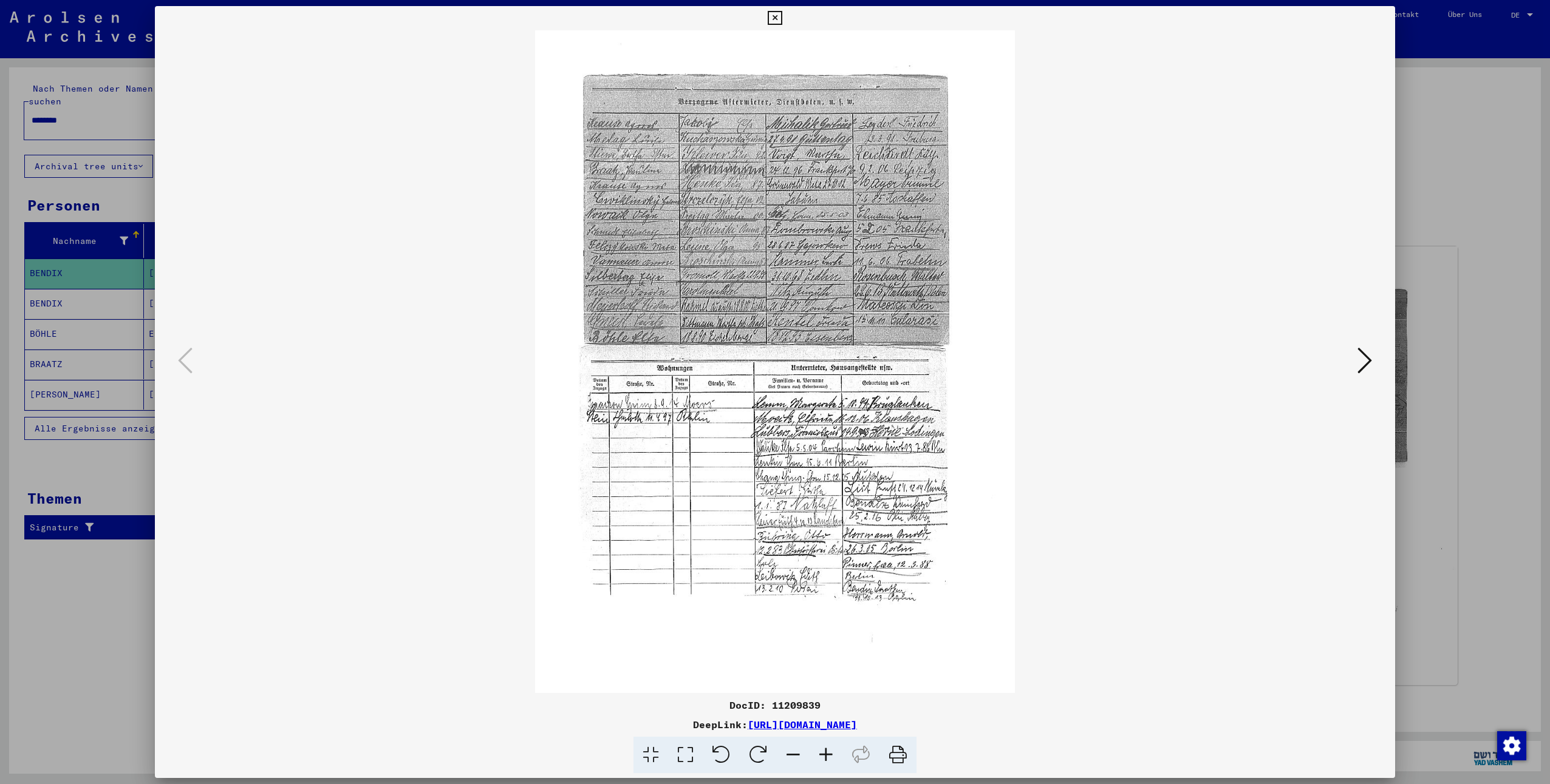
click at [857, 727] on link "[URL][DOMAIN_NAME]" at bounding box center [802, 725] width 110 height 12
click at [769, 24] on icon at bounding box center [774, 18] width 14 height 15
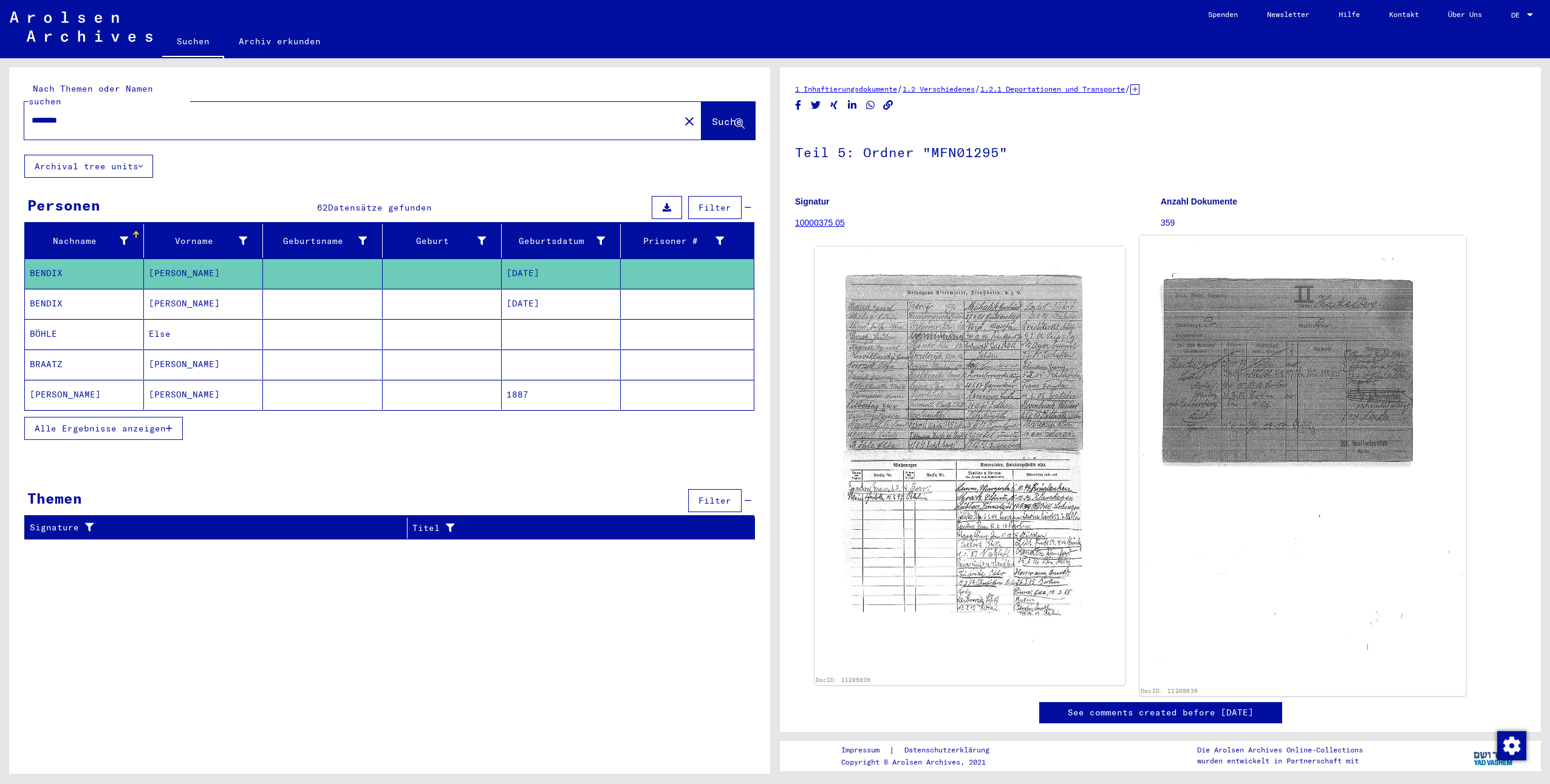
click at [1308, 384] on img at bounding box center [1302, 461] width 326 height 450
